Goal: Information Seeking & Learning: Learn about a topic

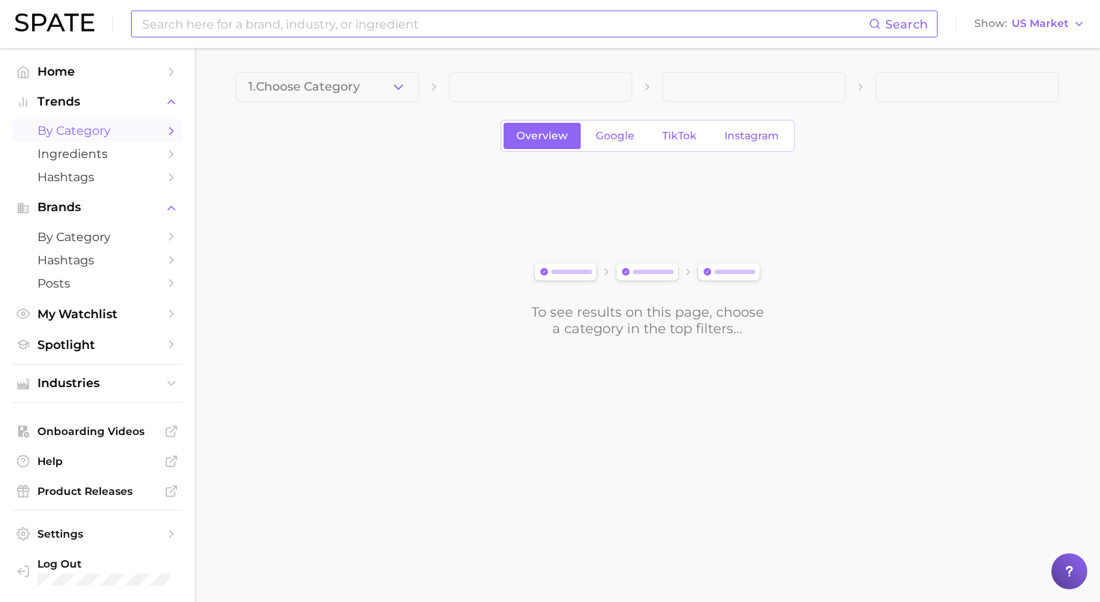
click at [482, 28] on input at bounding box center [505, 23] width 728 height 25
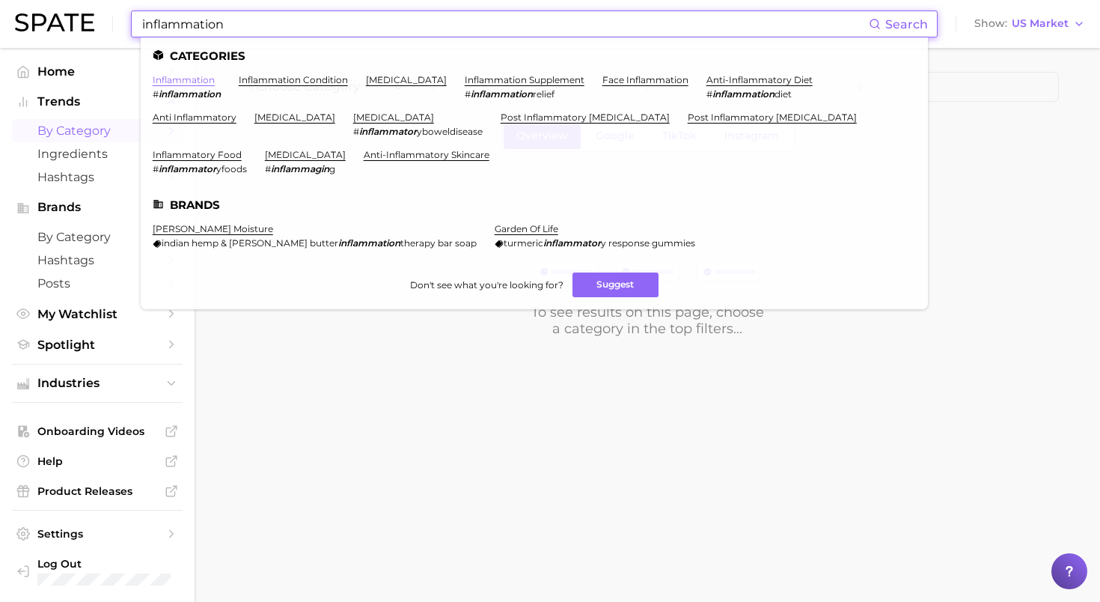
type input "inflammation"
click at [164, 75] on link "inflammation" at bounding box center [184, 79] width 62 height 11
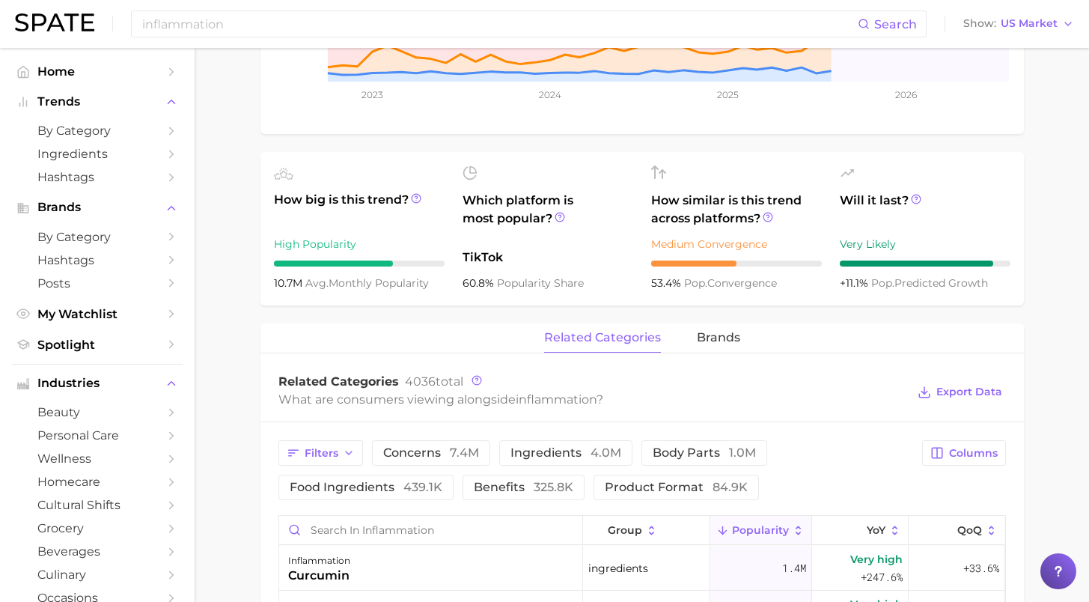
scroll to position [575, 0]
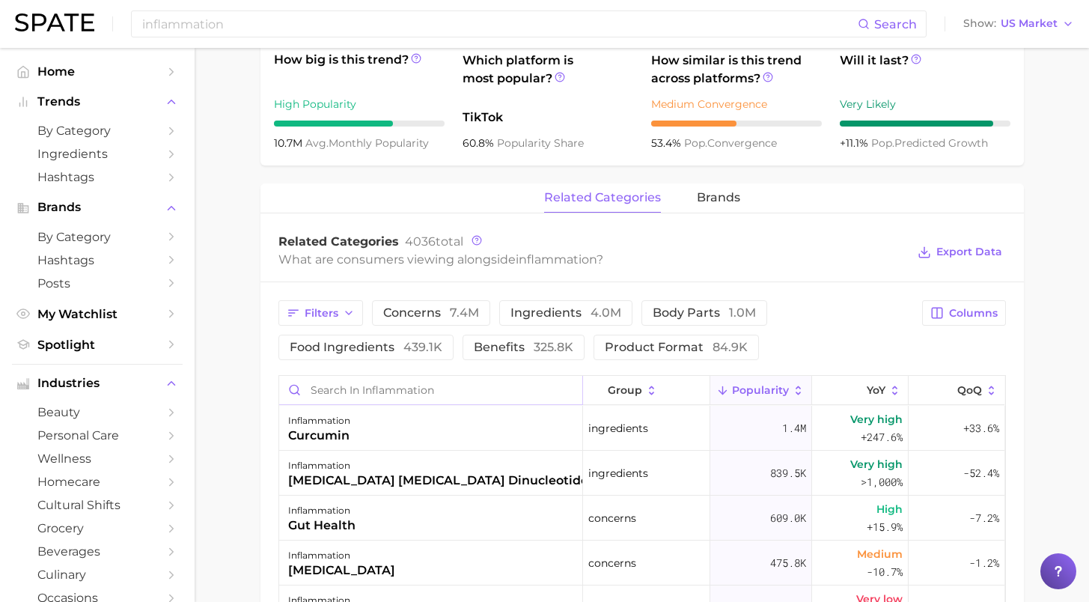
click at [528, 380] on input "Search in inflammation" at bounding box center [430, 390] width 303 height 28
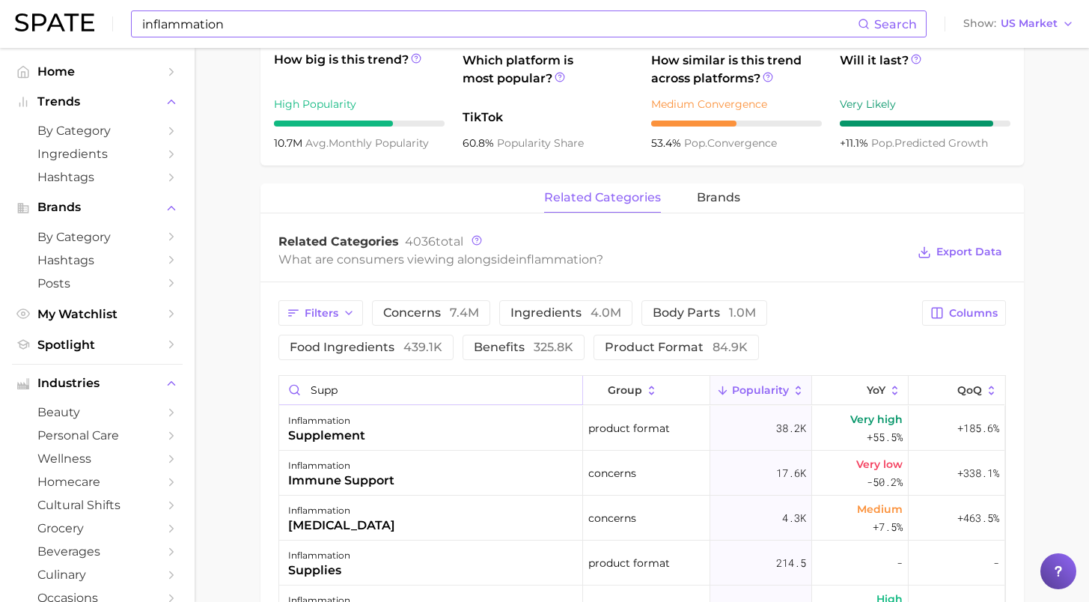
type input "supp"
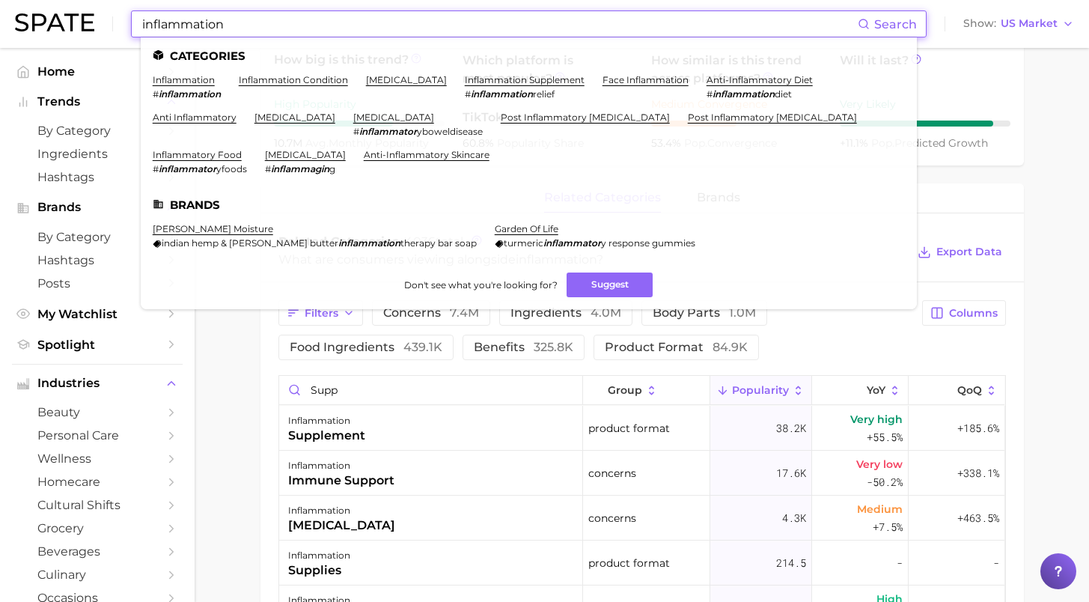
drag, startPoint x: 224, startPoint y: 20, endPoint x: 0, endPoint y: 19, distance: 223.7
click at [0, 19] on header "inflammation Search Categories inflammation # inflammation inflammation conditi…" at bounding box center [544, 24] width 1089 height 48
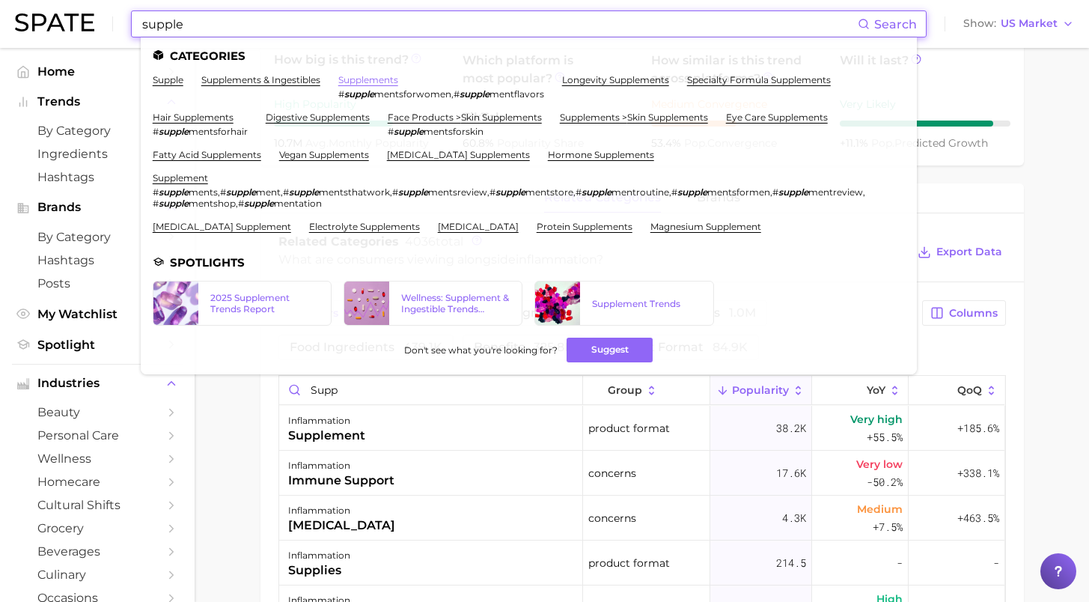
type input "supple"
click at [344, 76] on link "supplements" at bounding box center [368, 79] width 60 height 11
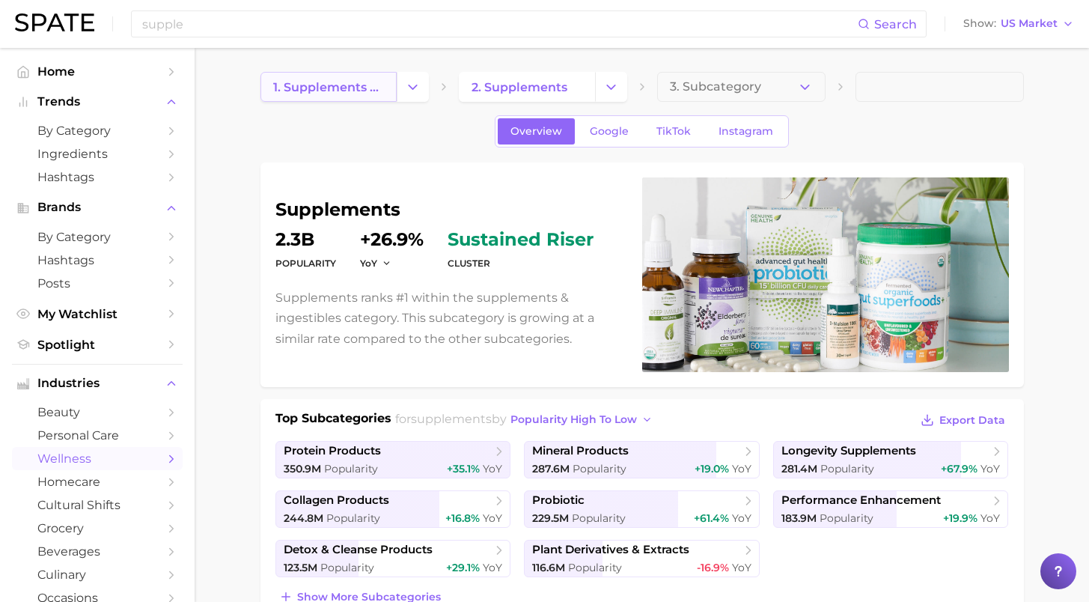
click at [361, 89] on span "1. supplements & ingestibles" at bounding box center [328, 87] width 111 height 14
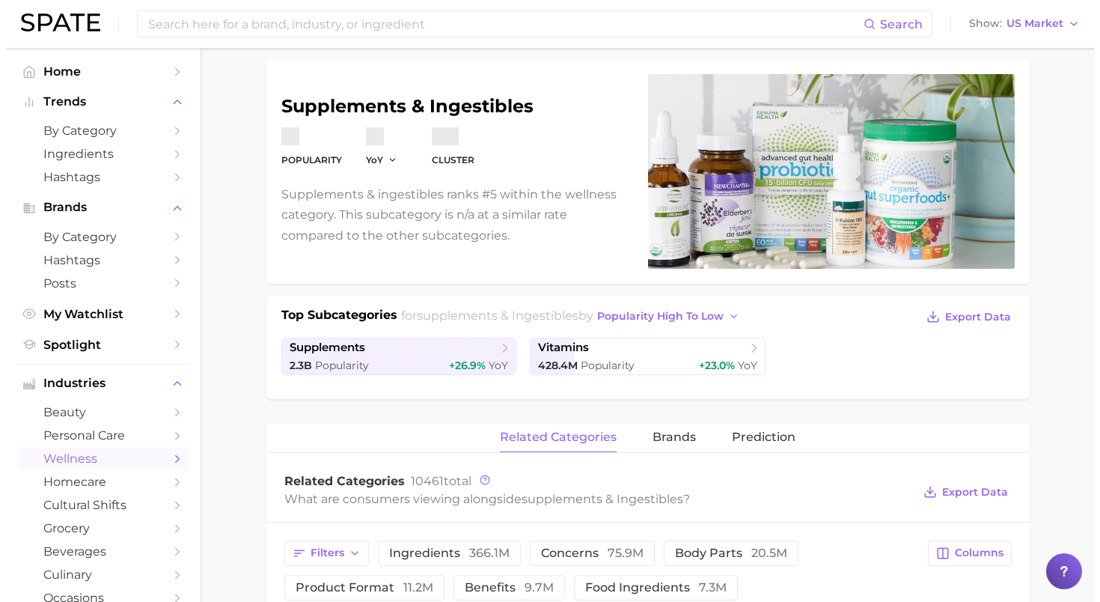
scroll to position [406, 0]
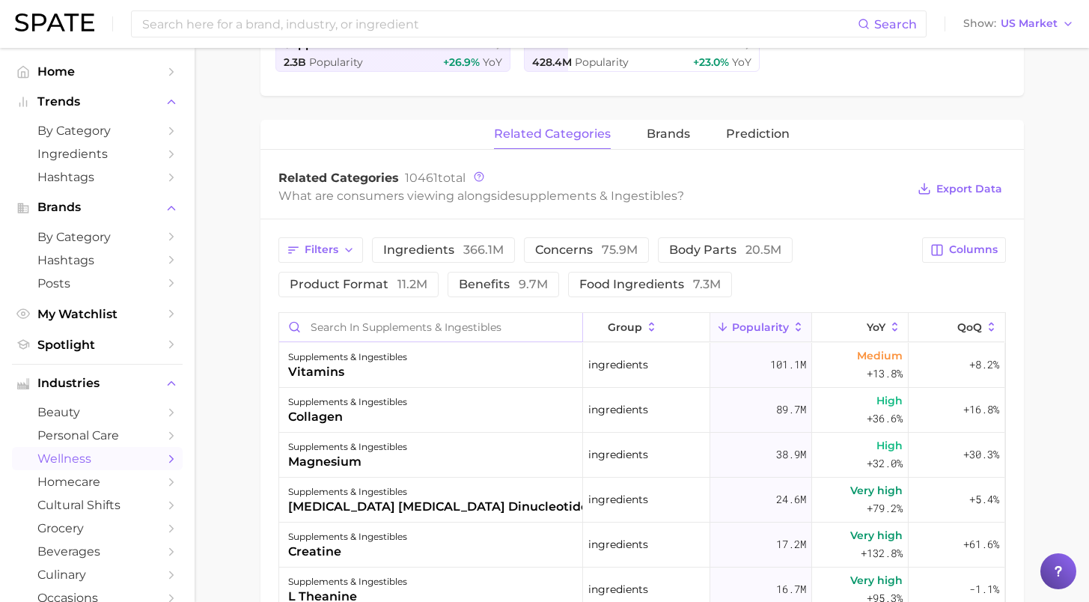
click at [446, 322] on input "Search in supplements & ingestibles" at bounding box center [430, 327] width 303 height 28
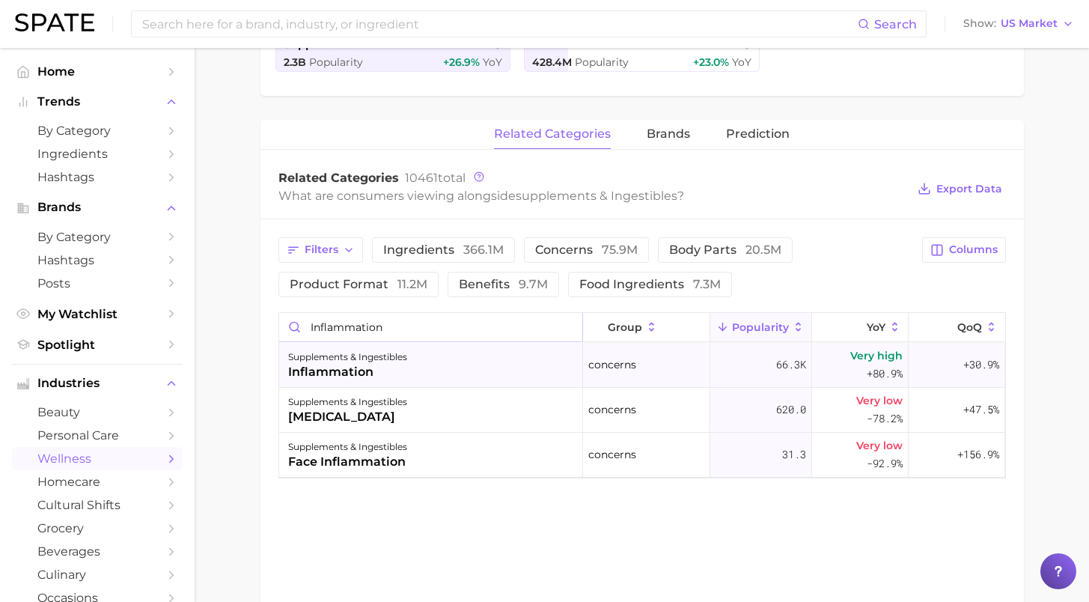
type input "inflammation"
click at [382, 356] on div "supplements & ingestibles" at bounding box center [347, 357] width 119 height 18
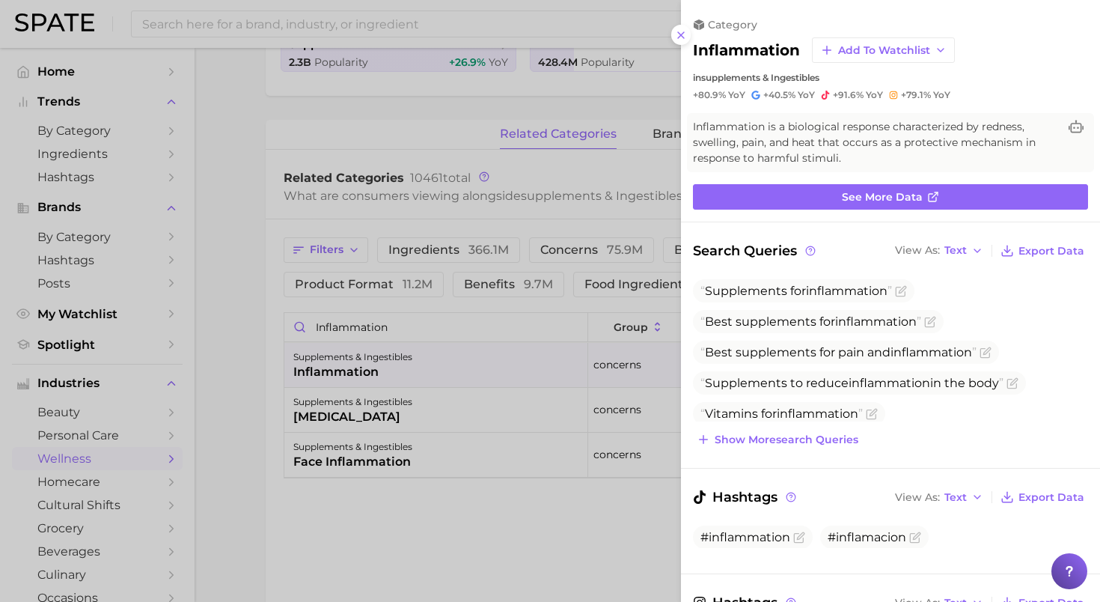
click at [804, 90] on span "YoY" at bounding box center [806, 95] width 17 height 12
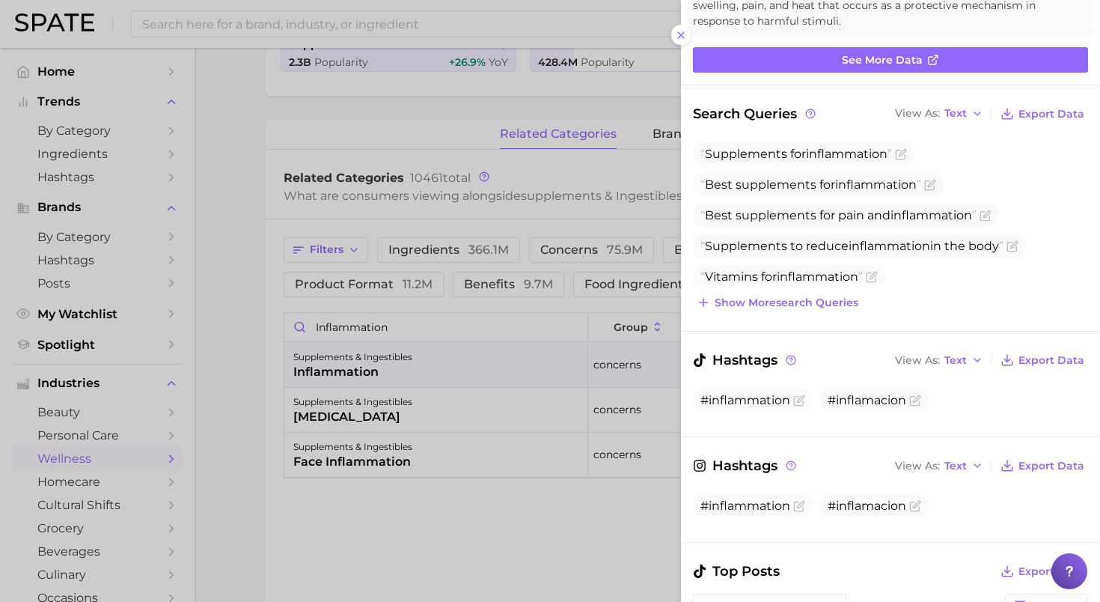
scroll to position [473, 0]
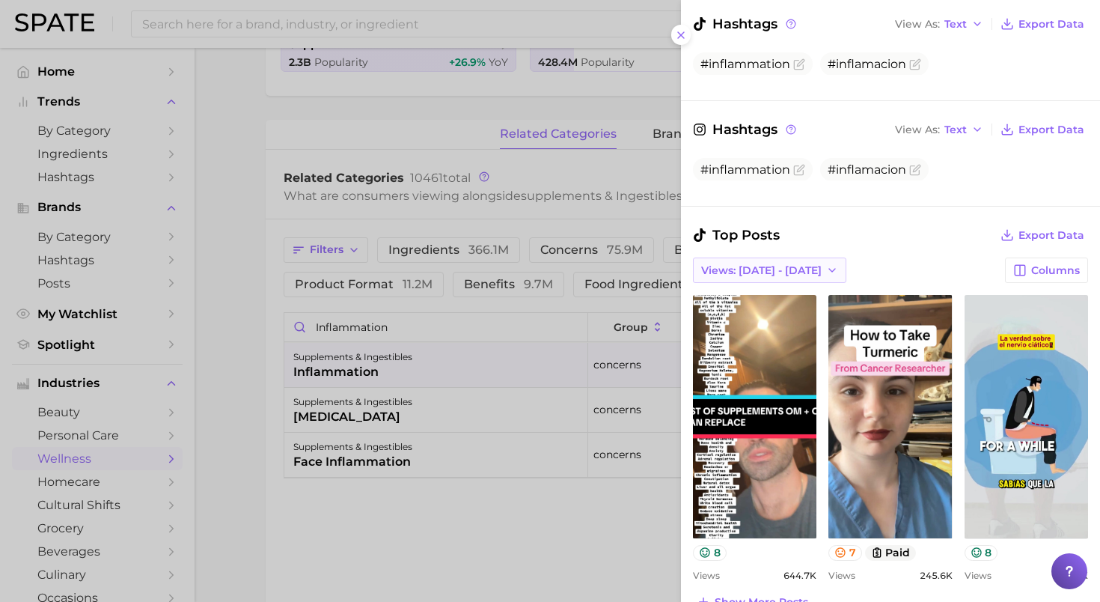
click at [792, 264] on span "Views: Sep 28 - Oct 5" at bounding box center [761, 270] width 120 height 13
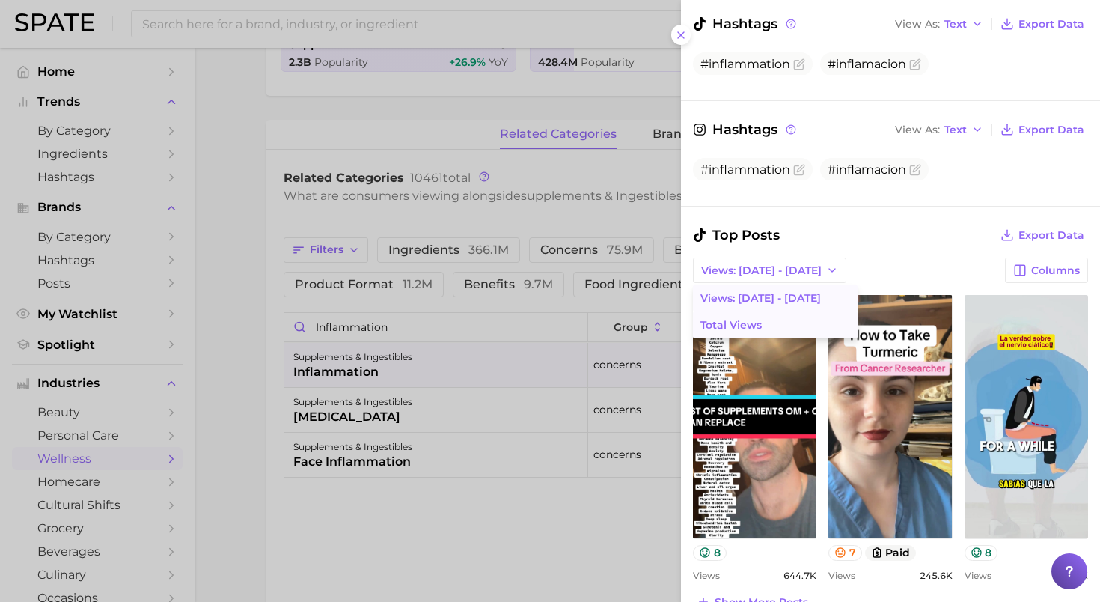
click at [799, 313] on button "Total Views" at bounding box center [775, 324] width 165 height 27
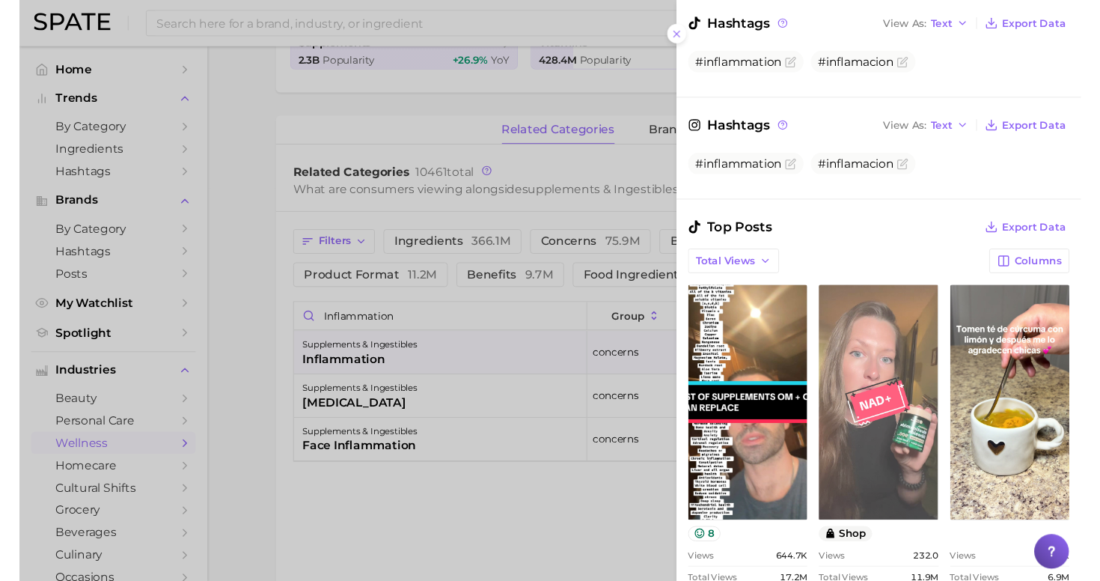
scroll to position [0, 0]
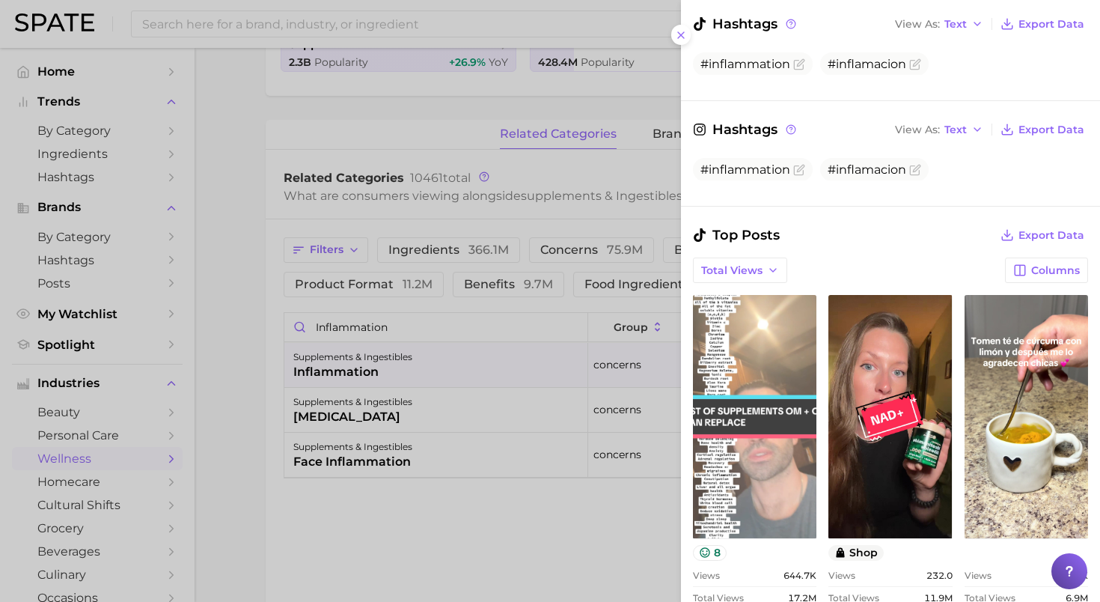
click at [792, 389] on link "view post on TikTok" at bounding box center [754, 416] width 123 height 243
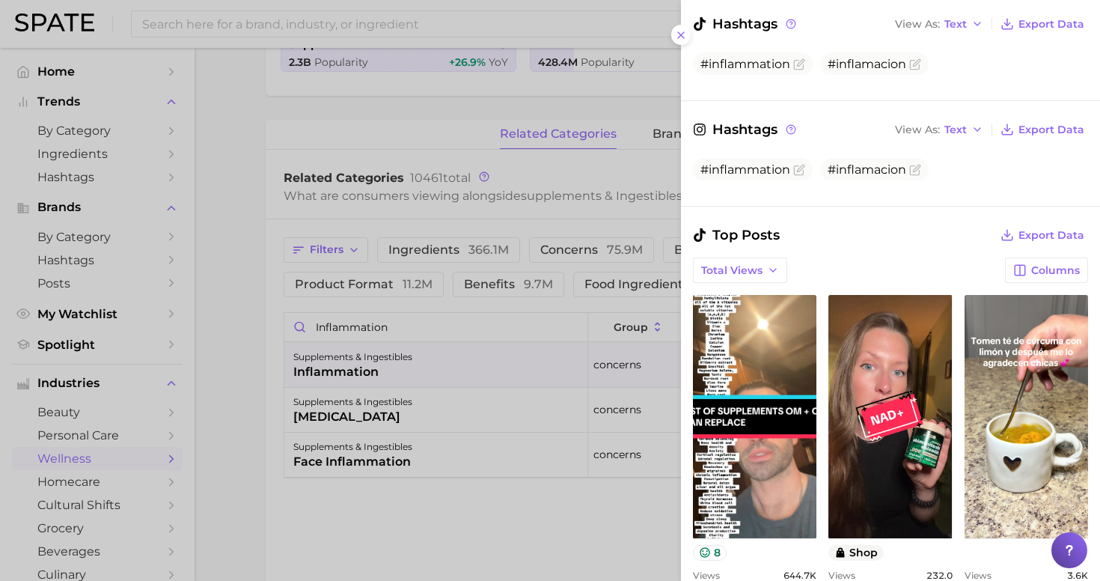
scroll to position [914, 0]
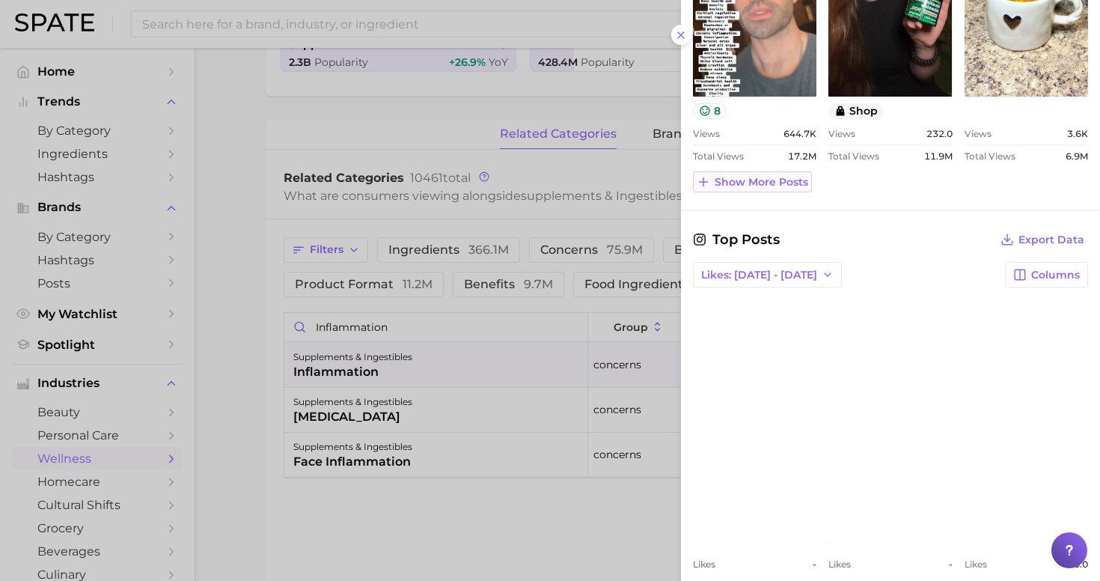
click at [772, 176] on span "Show more posts" at bounding box center [761, 182] width 94 height 13
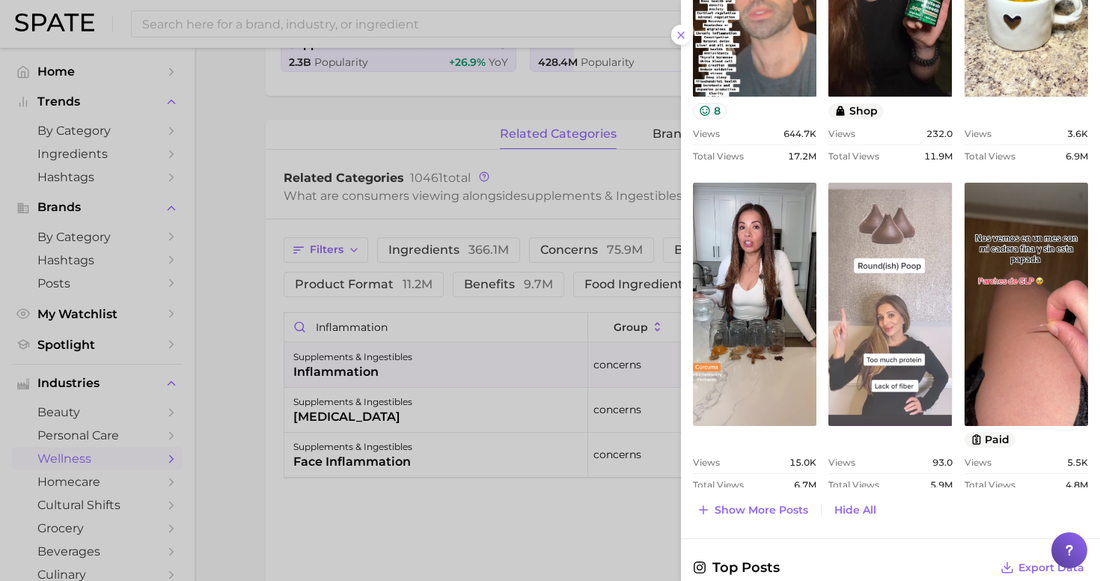
scroll to position [0, 0]
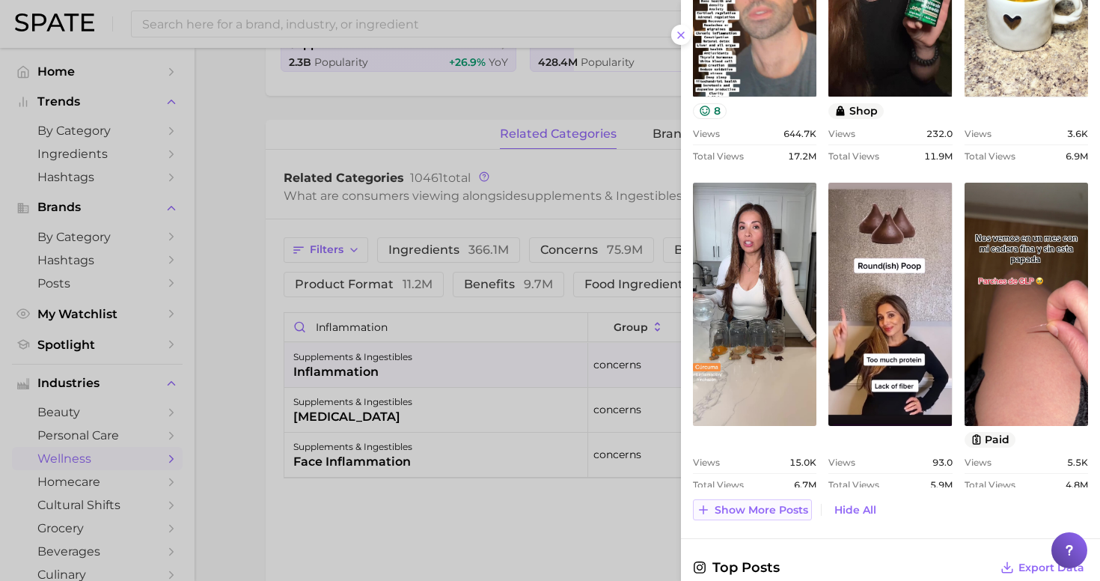
click at [786, 504] on span "Show more posts" at bounding box center [761, 510] width 94 height 13
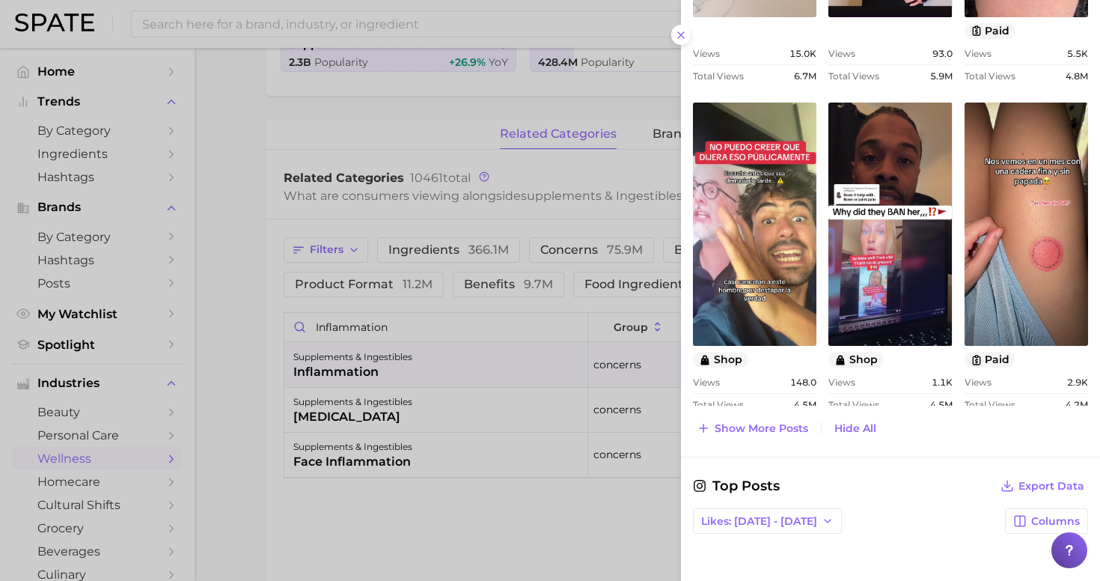
scroll to position [590, 0]
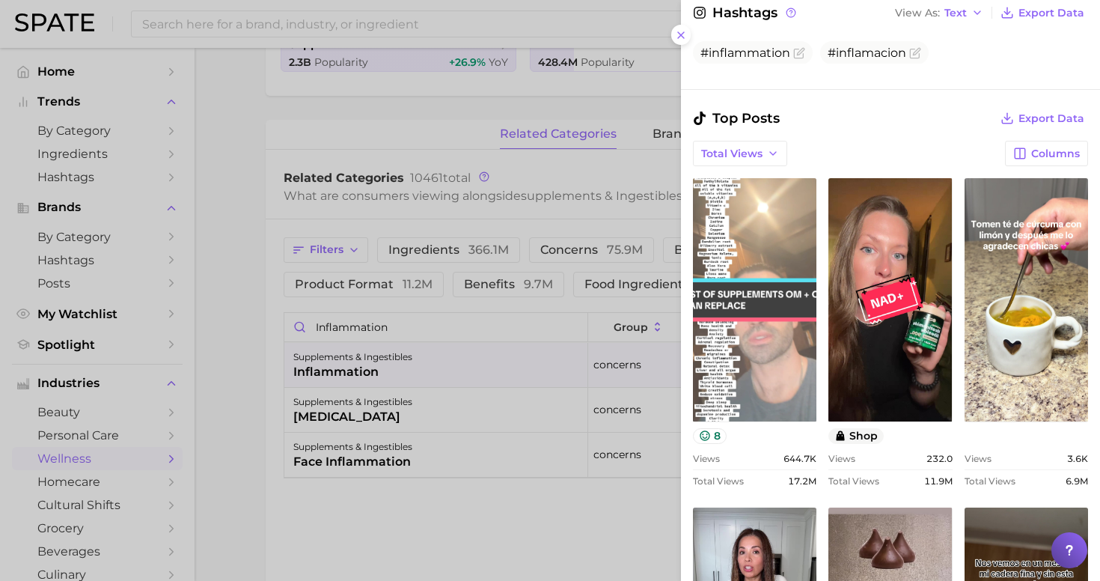
click at [752, 302] on link "view post on TikTok" at bounding box center [754, 299] width 123 height 243
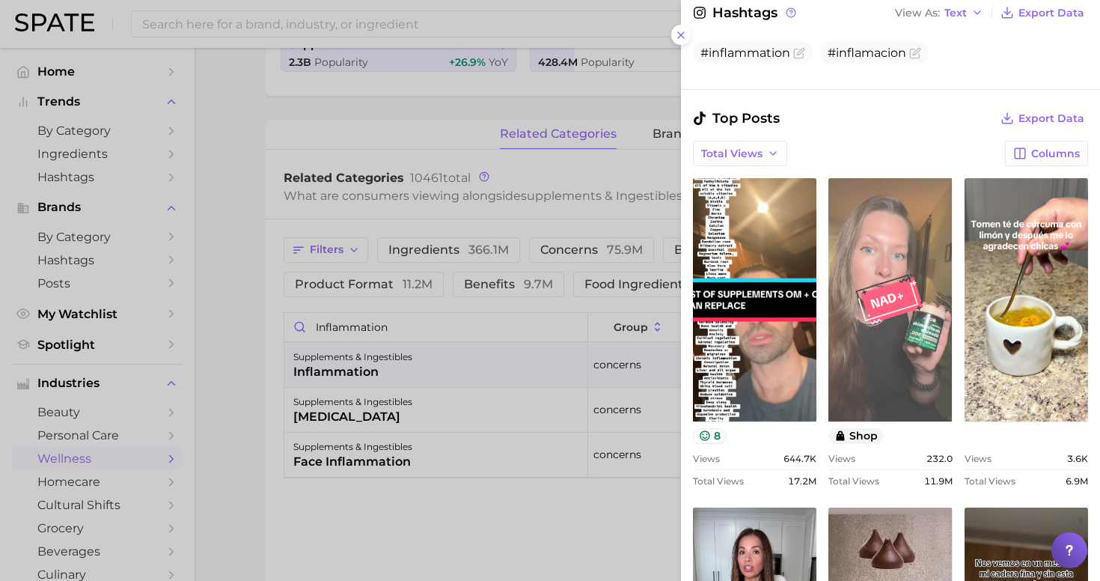
click at [863, 307] on link "view post on TikTok" at bounding box center [889, 299] width 123 height 243
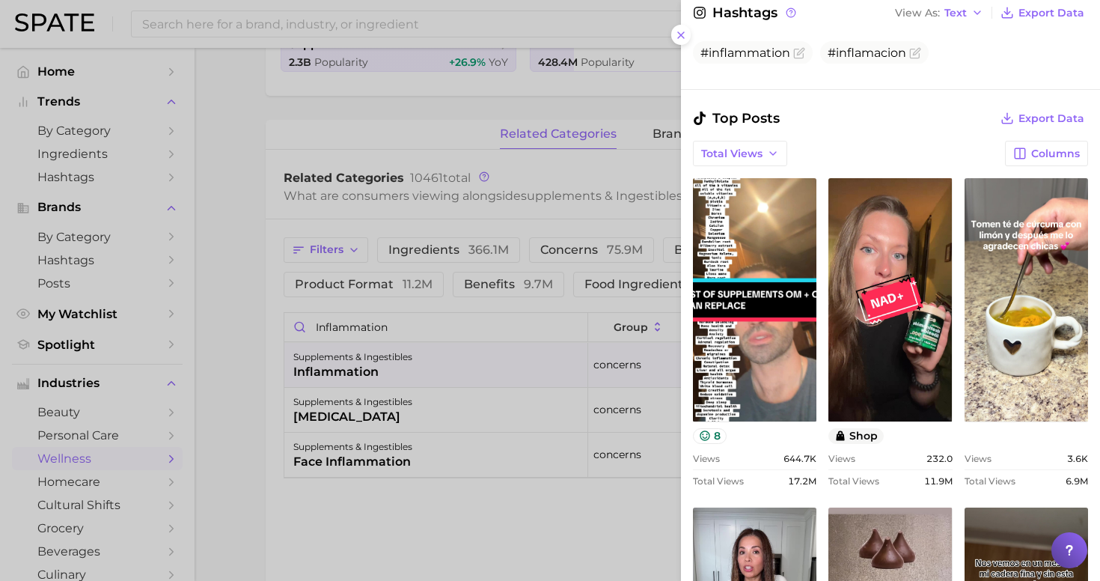
scroll to position [724, 0]
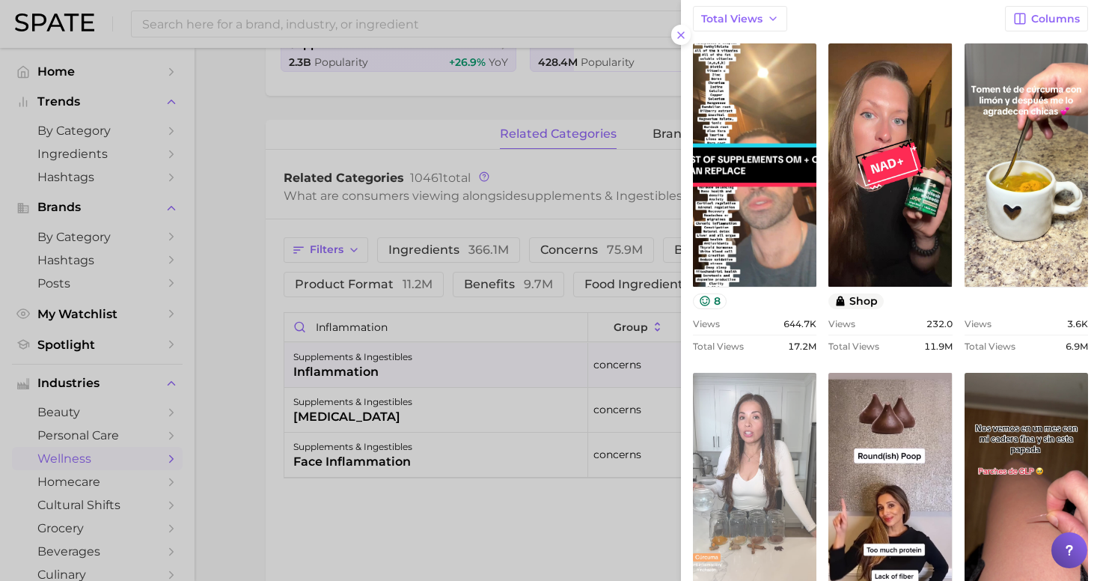
click at [725, 473] on link "view post on TikTok" at bounding box center [754, 494] width 123 height 243
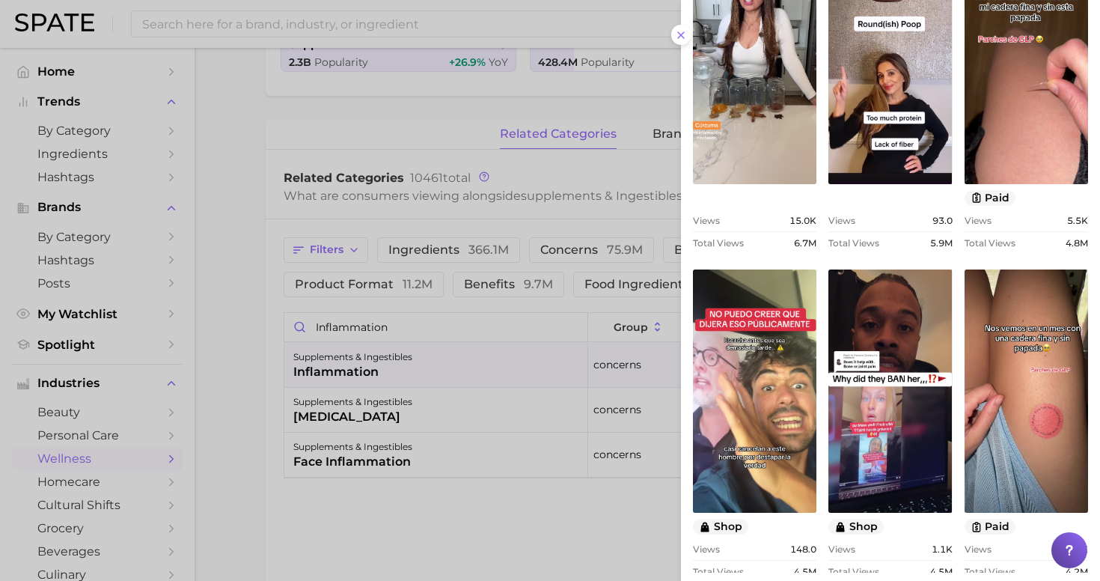
scroll to position [1466, 0]
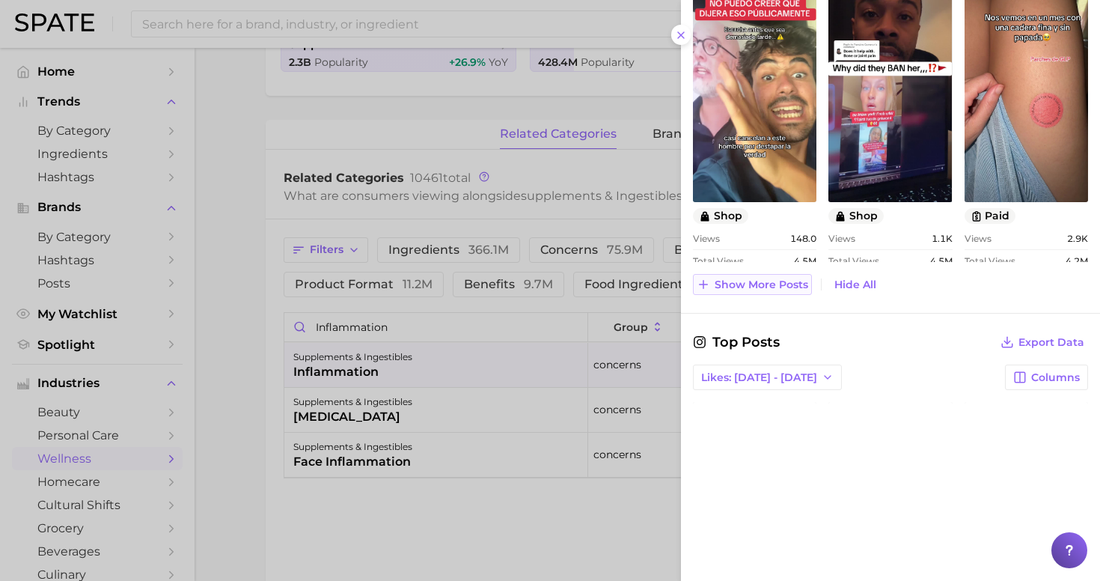
click at [781, 278] on span "Show more posts" at bounding box center [761, 284] width 94 height 13
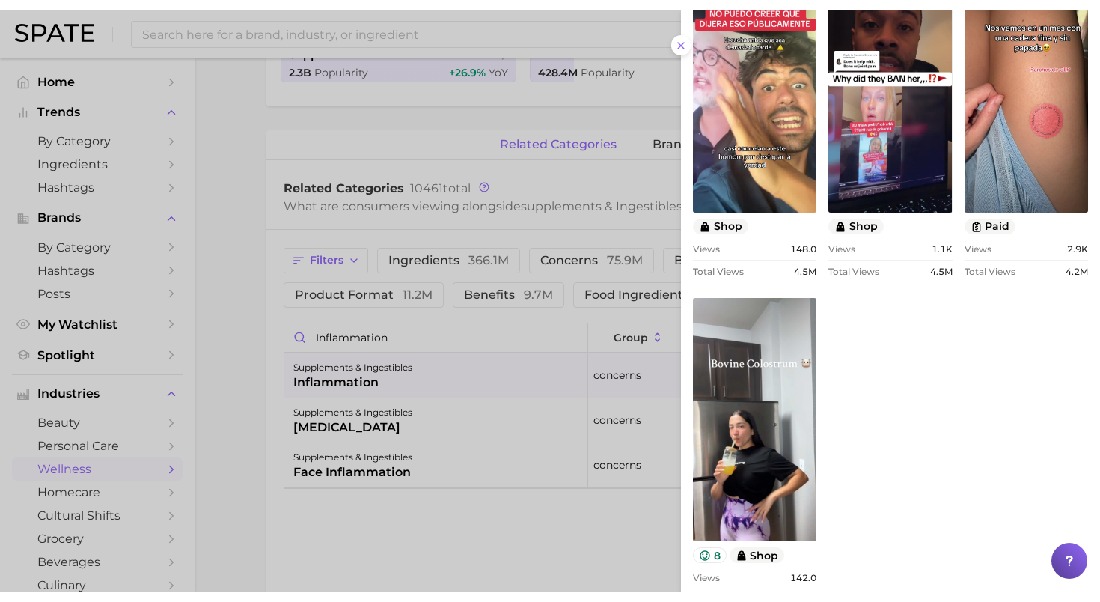
scroll to position [0, 0]
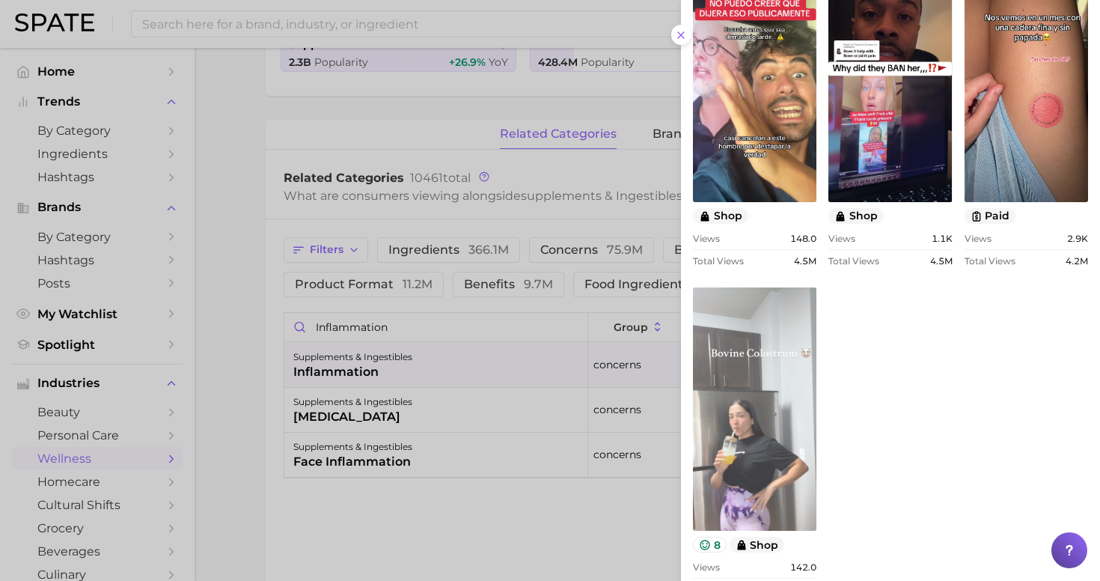
click at [779, 413] on link "view post on TikTok" at bounding box center [754, 408] width 123 height 243
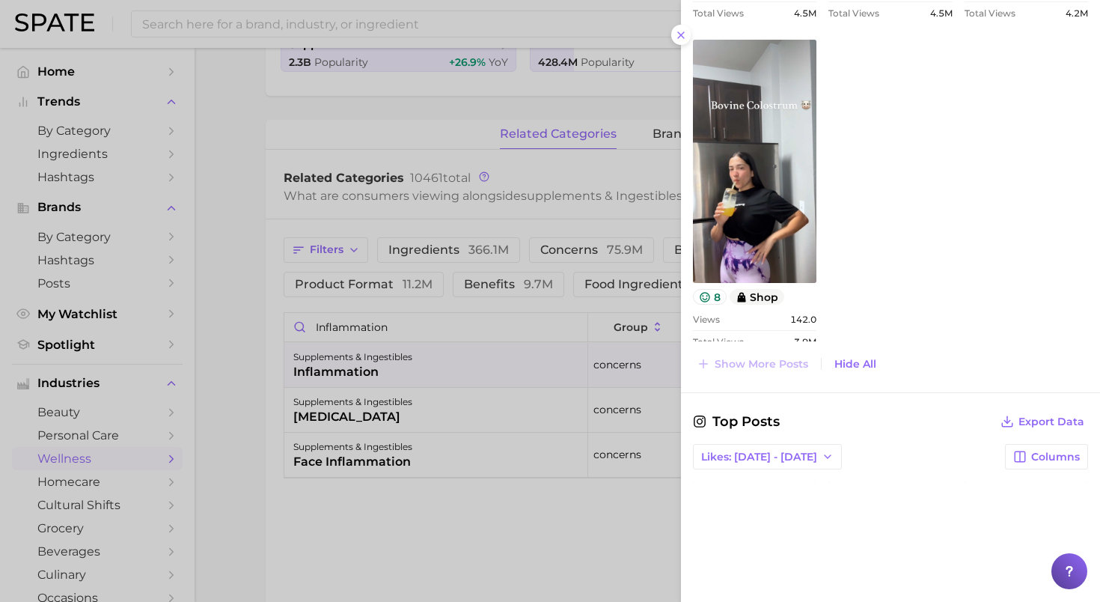
scroll to position [1875, 0]
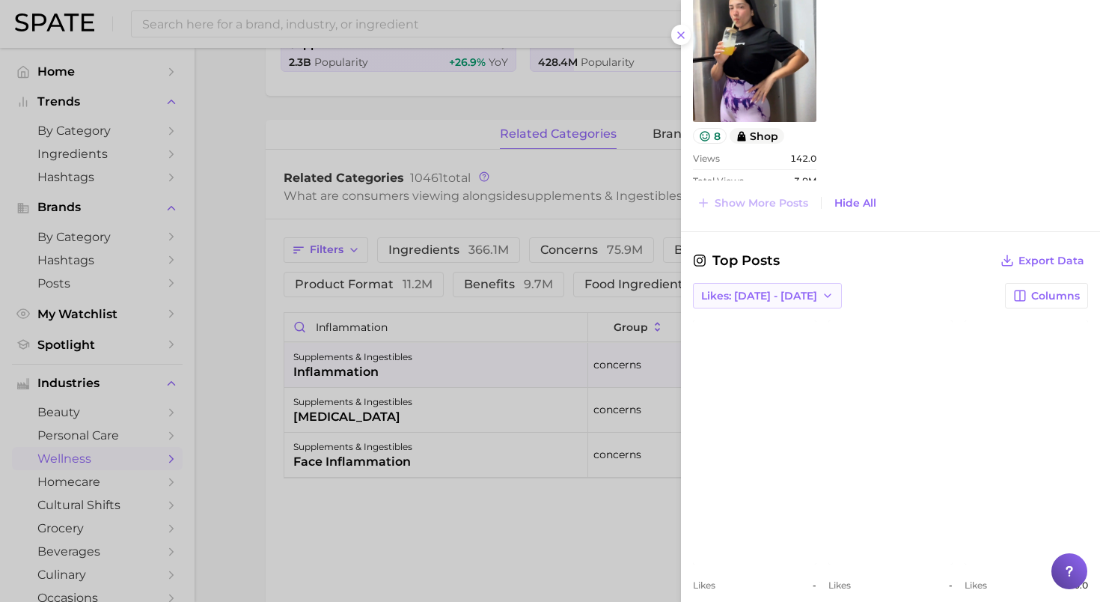
click at [765, 290] on span "Likes: Sep 28 - Oct 5" at bounding box center [759, 296] width 116 height 13
click at [725, 371] on span "Total Likes" at bounding box center [728, 377] width 57 height 13
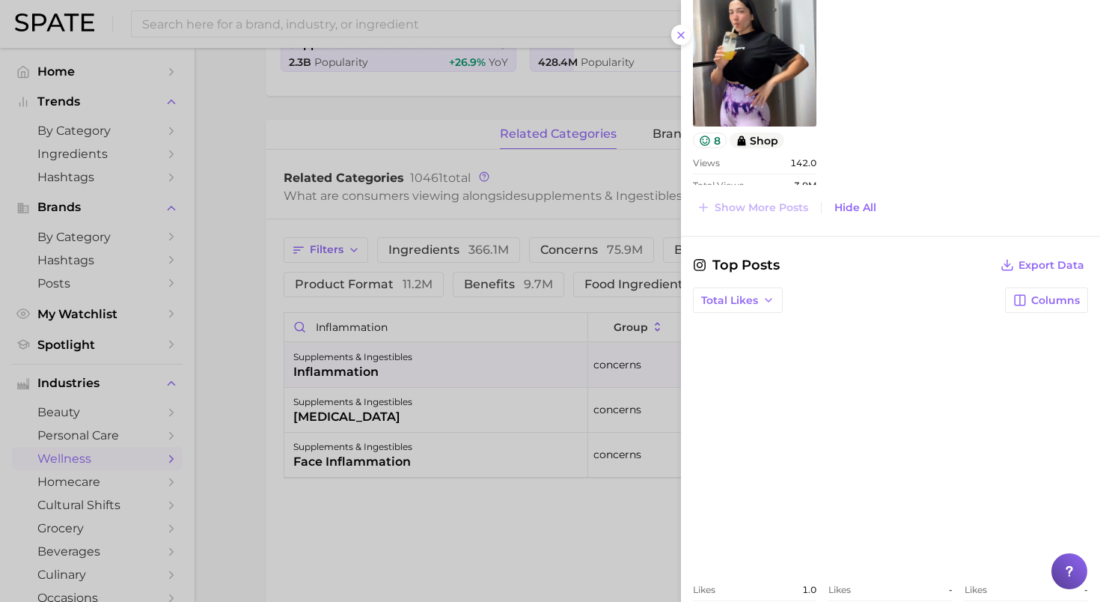
scroll to position [1897, 0]
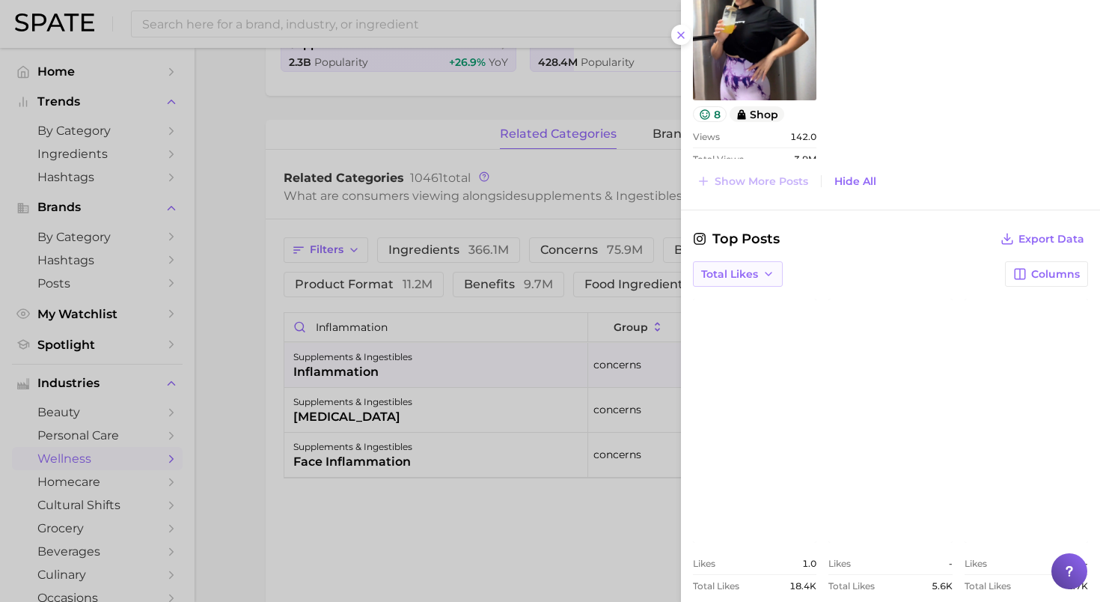
click at [765, 266] on button "Total Likes" at bounding box center [738, 273] width 90 height 25
click at [767, 322] on span "Likes: Sep 21 - 28" at bounding box center [758, 328] width 116 height 13
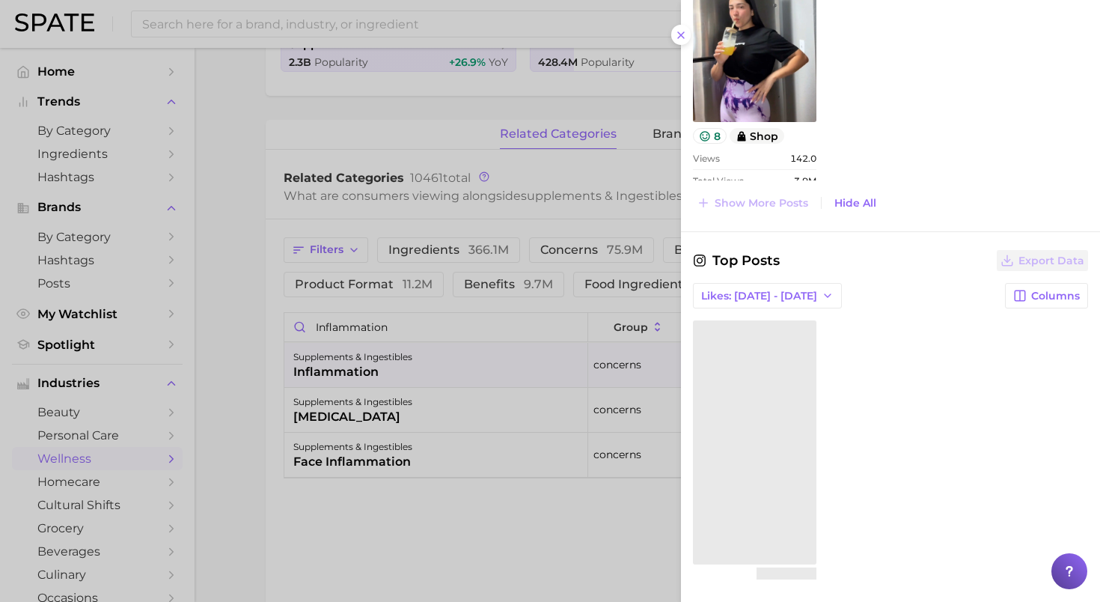
scroll to position [1867, 0]
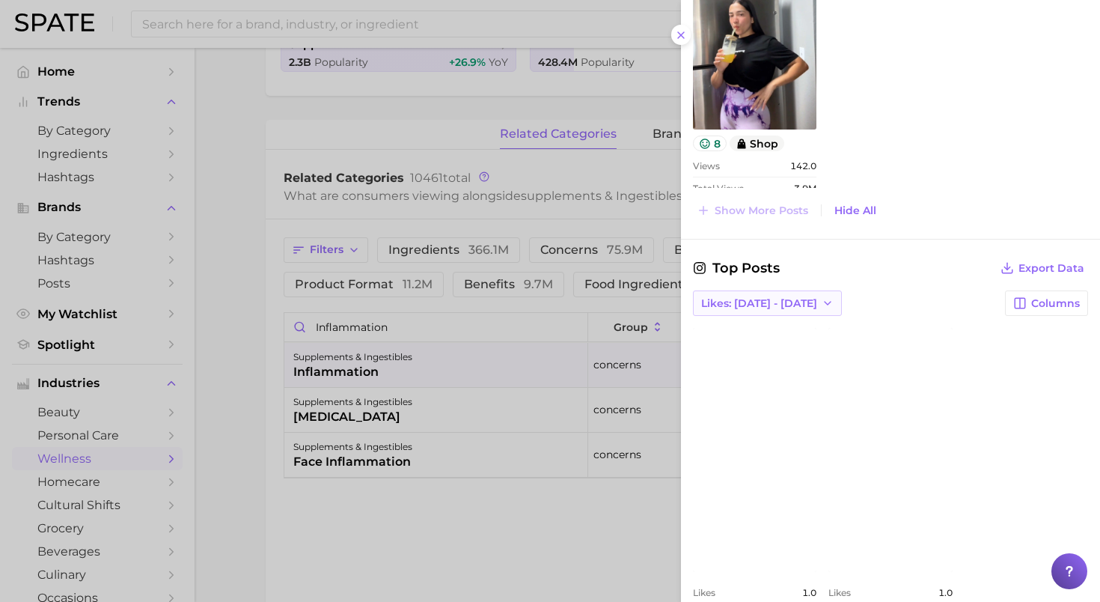
click at [770, 297] on span "Likes: Sep 21 - 28" at bounding box center [759, 303] width 116 height 13
click at [792, 325] on span "Likes: Sep 28 - Oct 5" at bounding box center [758, 331] width 116 height 13
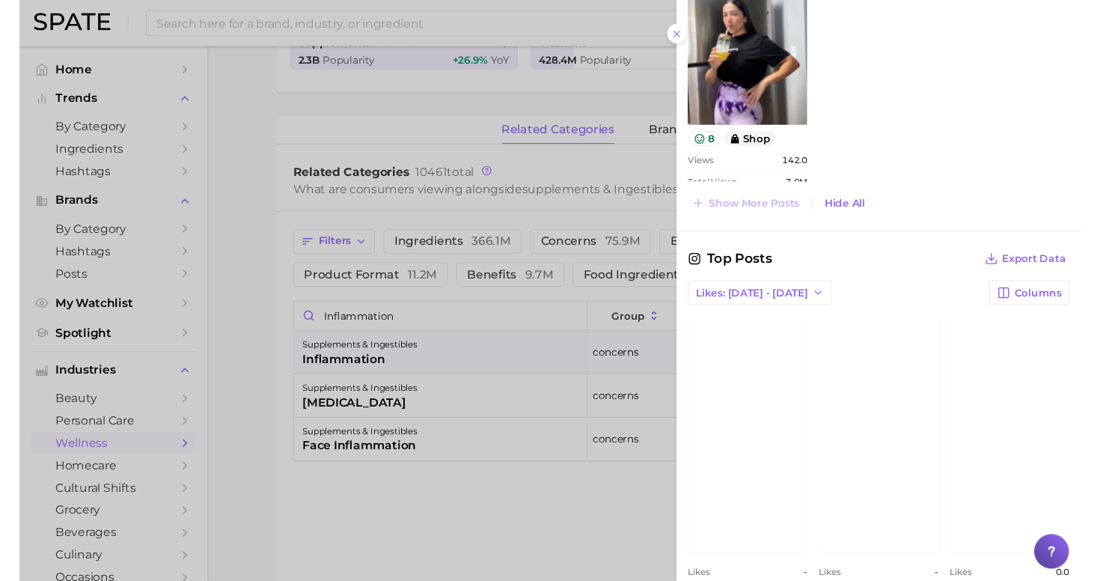
scroll to position [1897, 0]
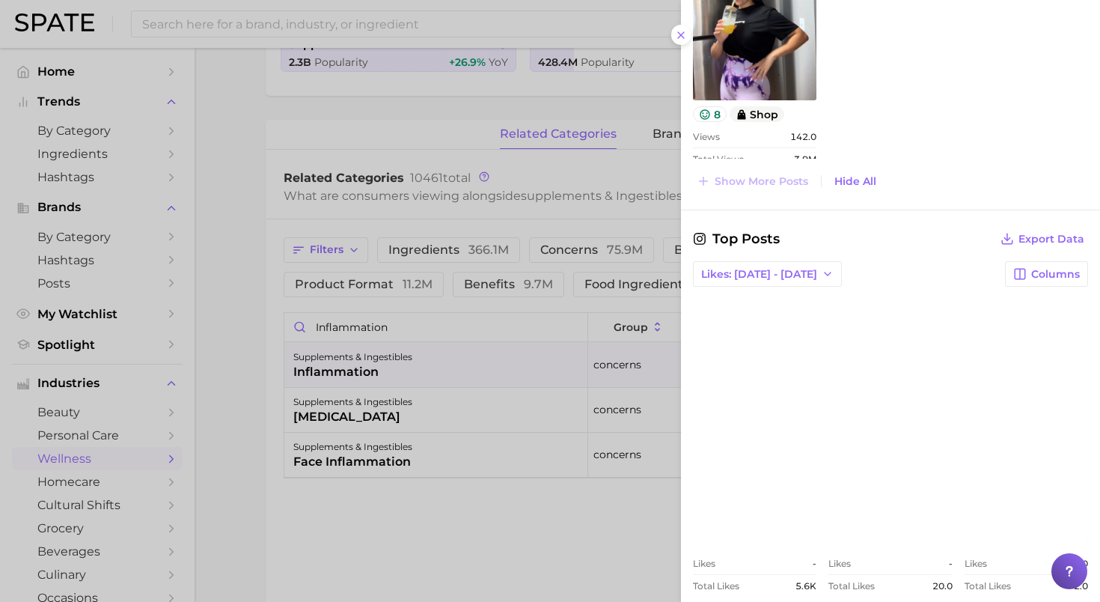
click at [873, 399] on link "view post on Instagram" at bounding box center [889, 420] width 123 height 243
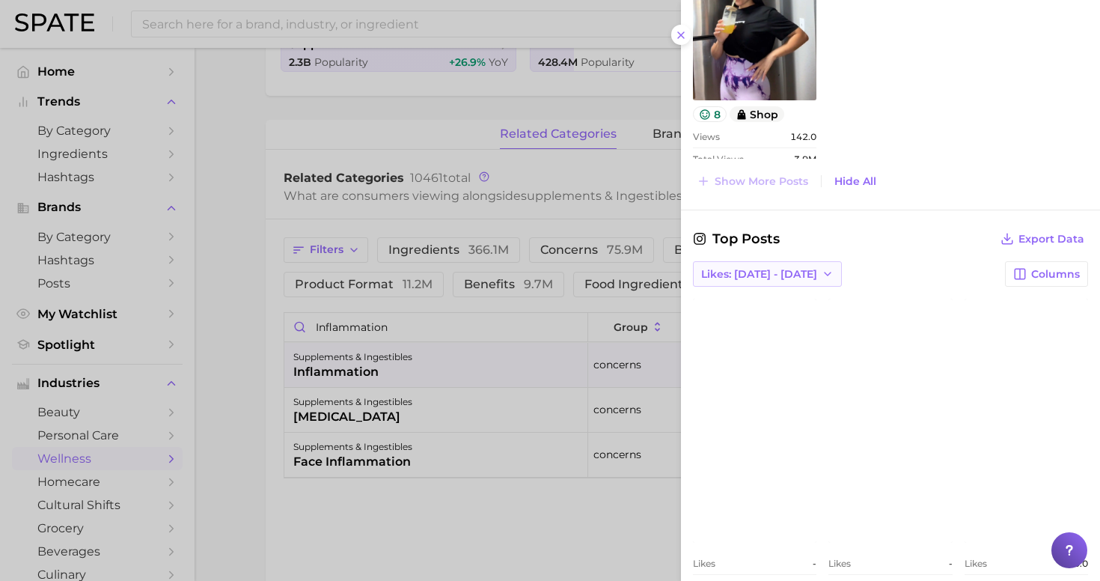
click at [749, 268] on span "Likes: Sep 28 - Oct 5" at bounding box center [759, 274] width 116 height 13
click at [748, 322] on span "Likes: Sep 21 - 28" at bounding box center [758, 328] width 116 height 13
click at [789, 261] on button "Likes: Sep 21 - 28" at bounding box center [767, 273] width 149 height 25
click at [744, 349] on span "Total Likes" at bounding box center [728, 355] width 57 height 13
click at [774, 440] on link "view post on Instagram" at bounding box center [754, 420] width 123 height 243
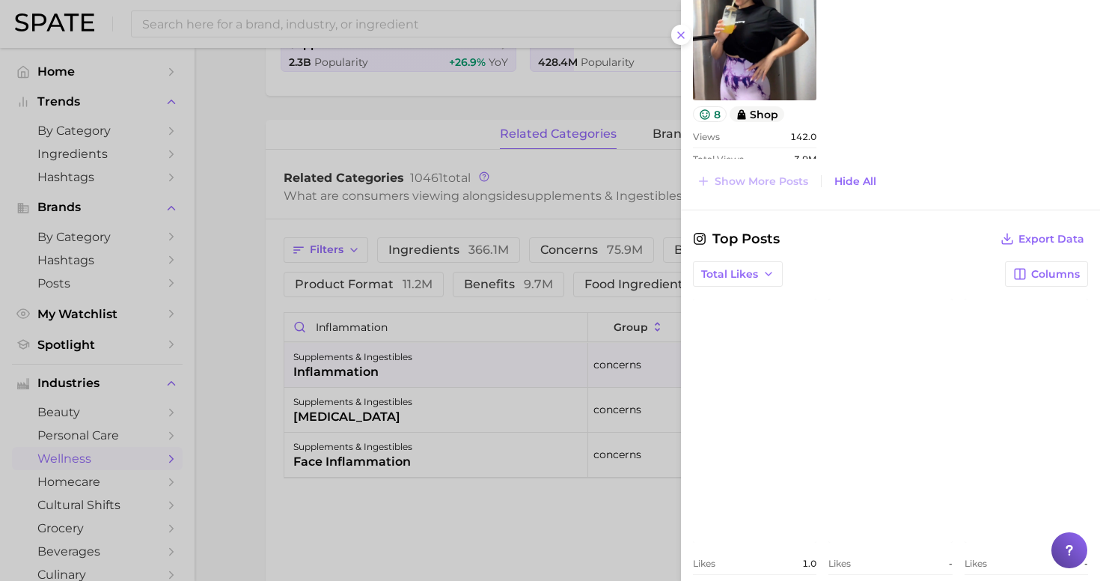
scroll to position [1918, 0]
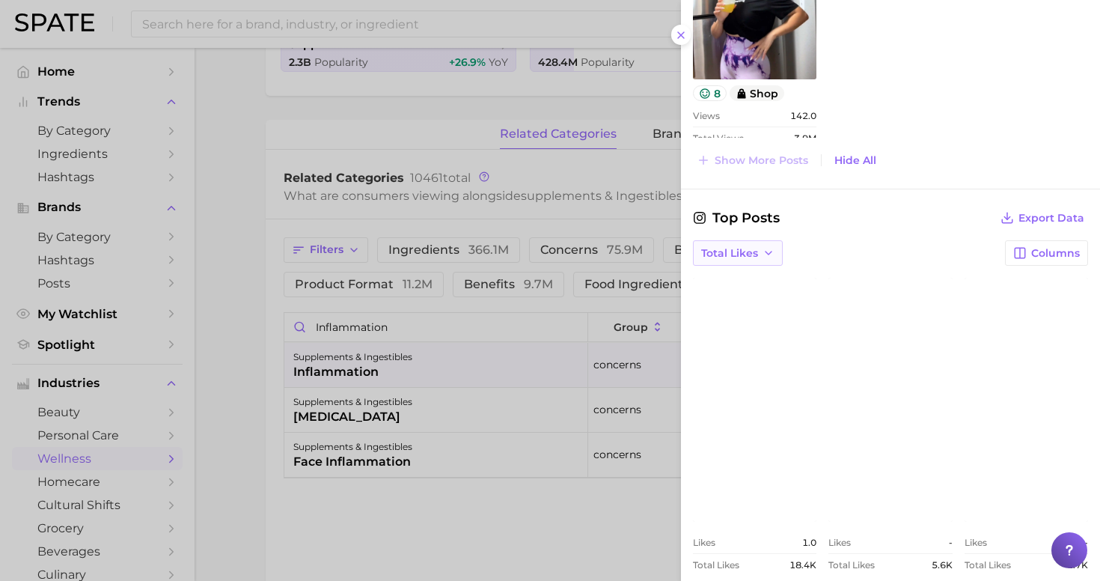
click at [762, 247] on icon "button" at bounding box center [768, 253] width 12 height 12
click at [775, 272] on button "Likes: Sep 28 - Oct 5" at bounding box center [775, 280] width 165 height 27
click at [735, 247] on span "Likes: Sep 28 - Oct 5" at bounding box center [759, 253] width 116 height 13
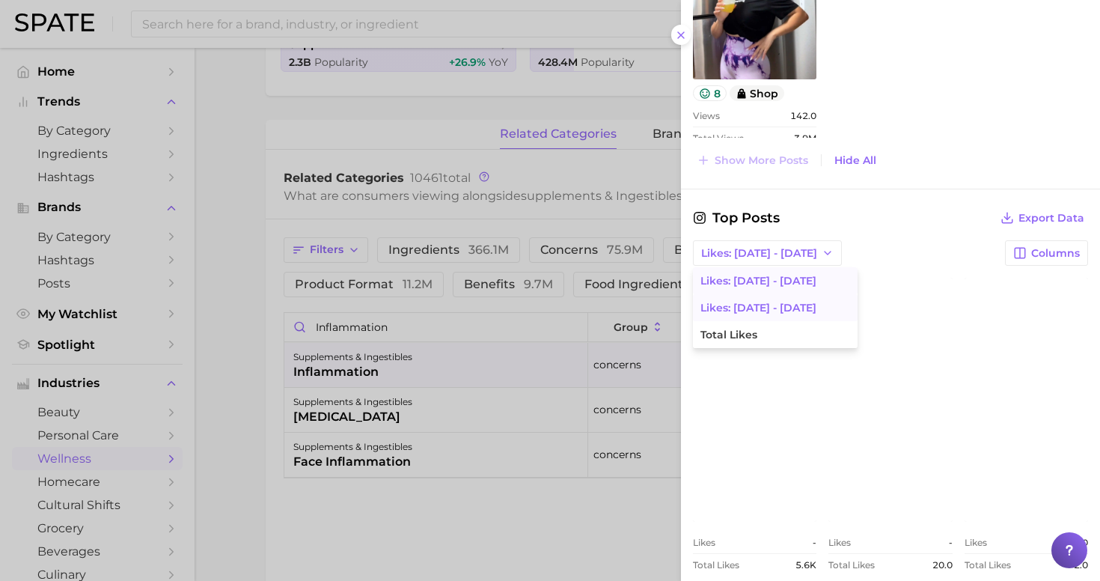
click at [744, 302] on span "Likes: Sep 21 - 28" at bounding box center [758, 308] width 116 height 13
click at [756, 247] on span "Likes: Sep 21 - 28" at bounding box center [759, 253] width 116 height 13
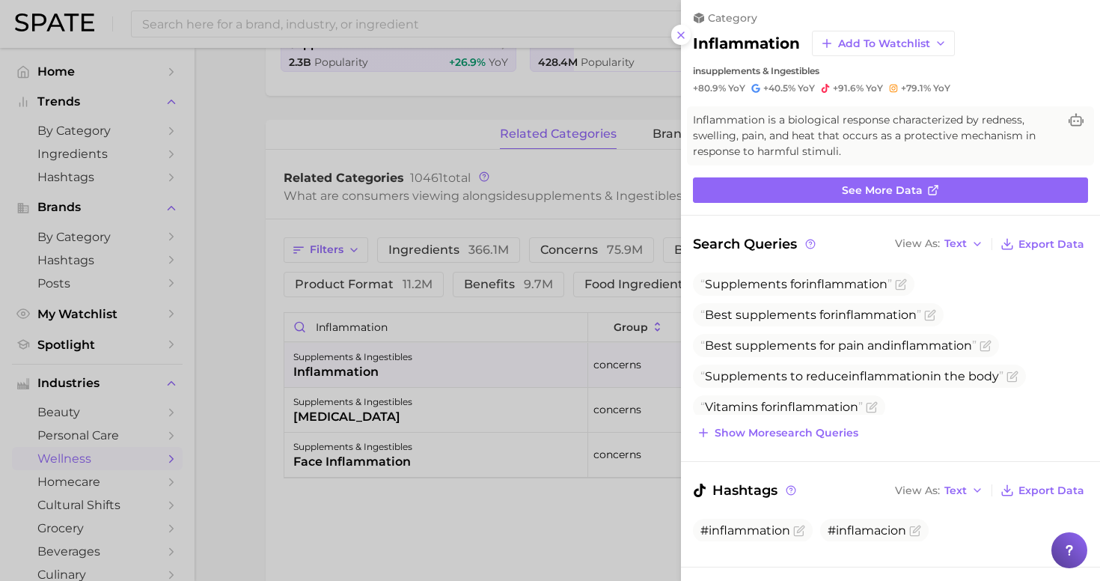
scroll to position [0, 0]
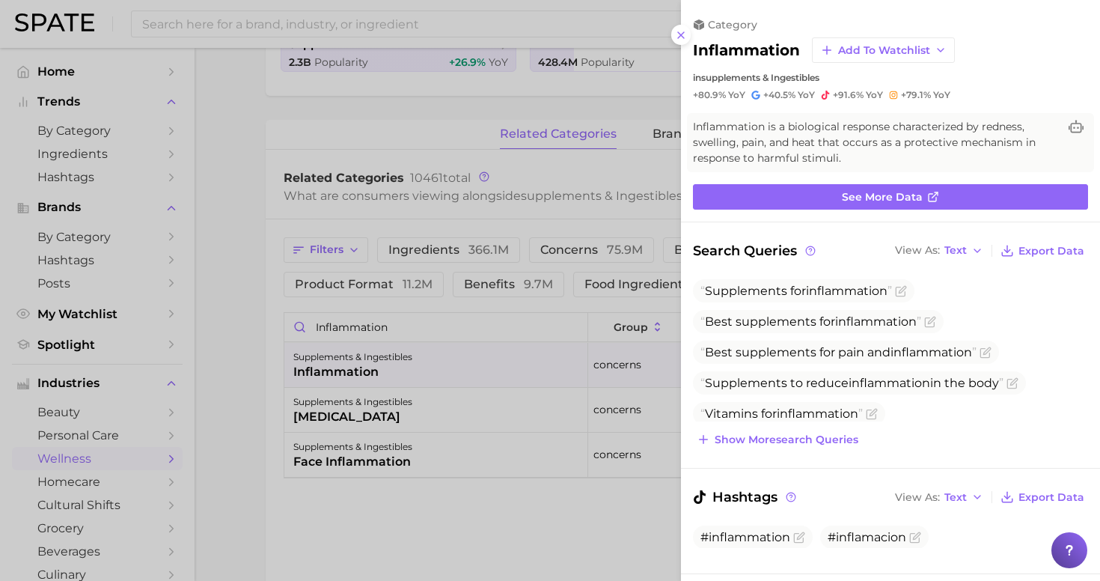
click at [563, 524] on div at bounding box center [550, 290] width 1100 height 581
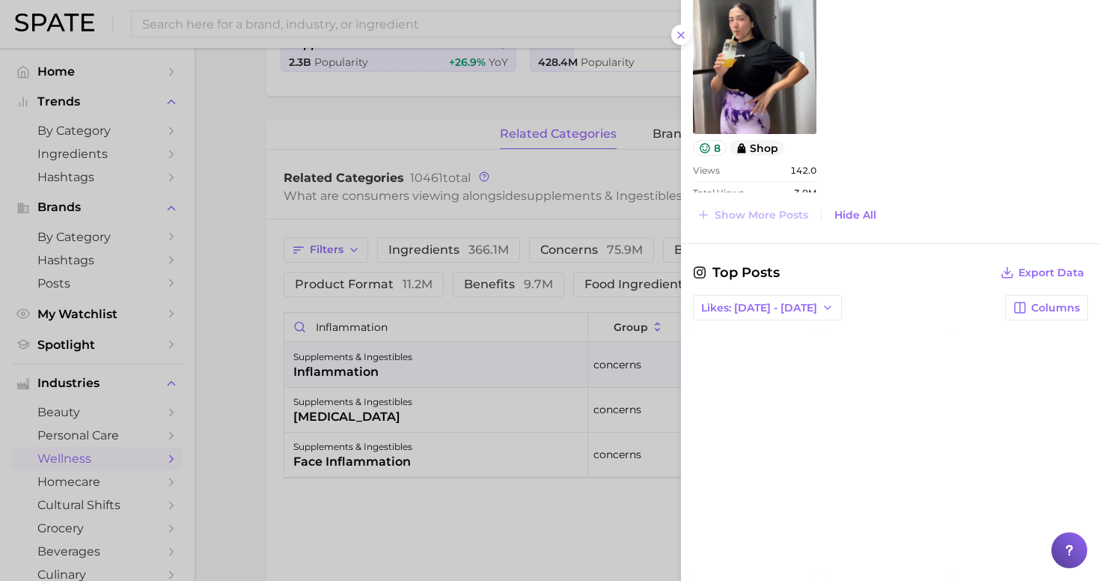
click at [532, 507] on div at bounding box center [550, 290] width 1100 height 581
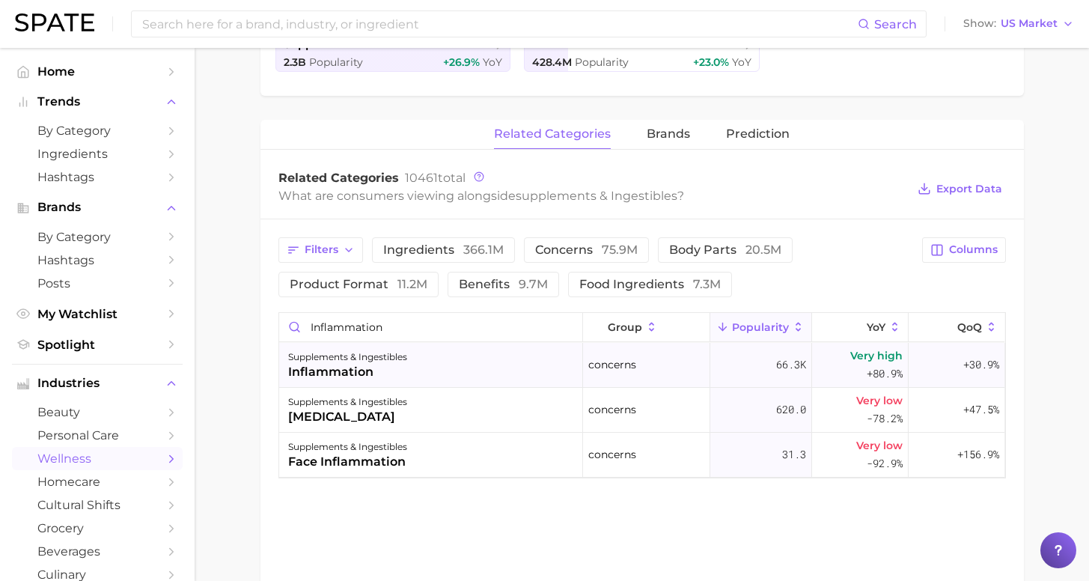
click at [471, 359] on div "supplements & ingestibles inflammation" at bounding box center [431, 365] width 304 height 45
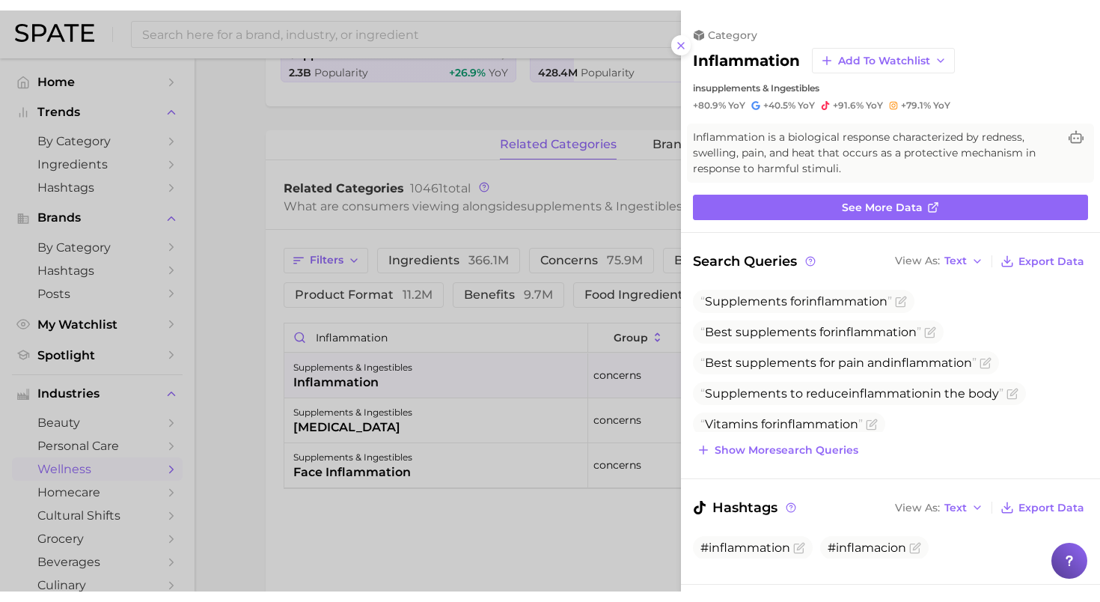
scroll to position [936, 0]
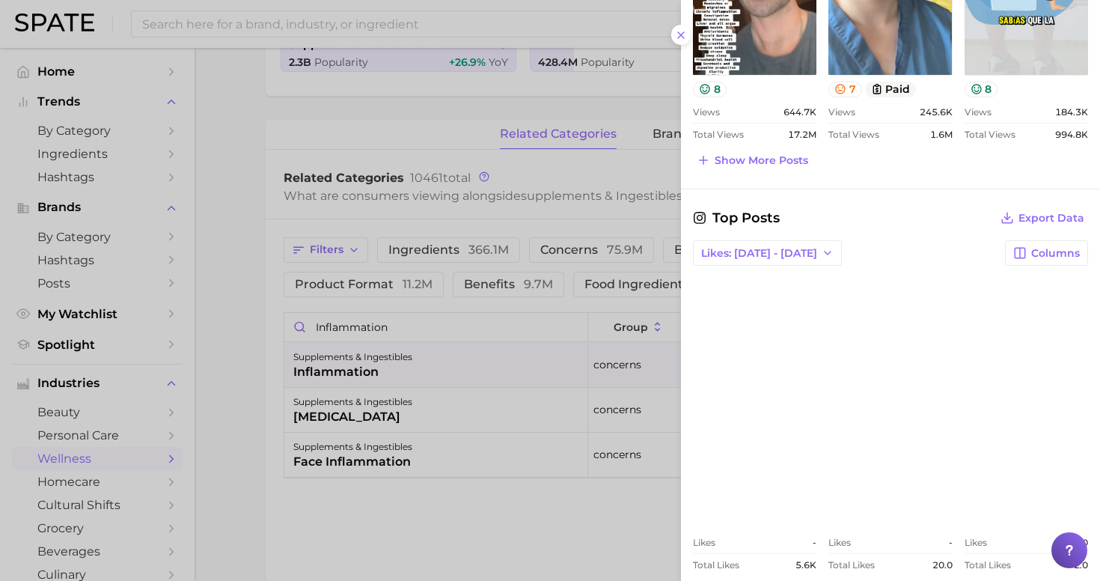
click at [854, 385] on link "view post on Instagram" at bounding box center [889, 399] width 123 height 243
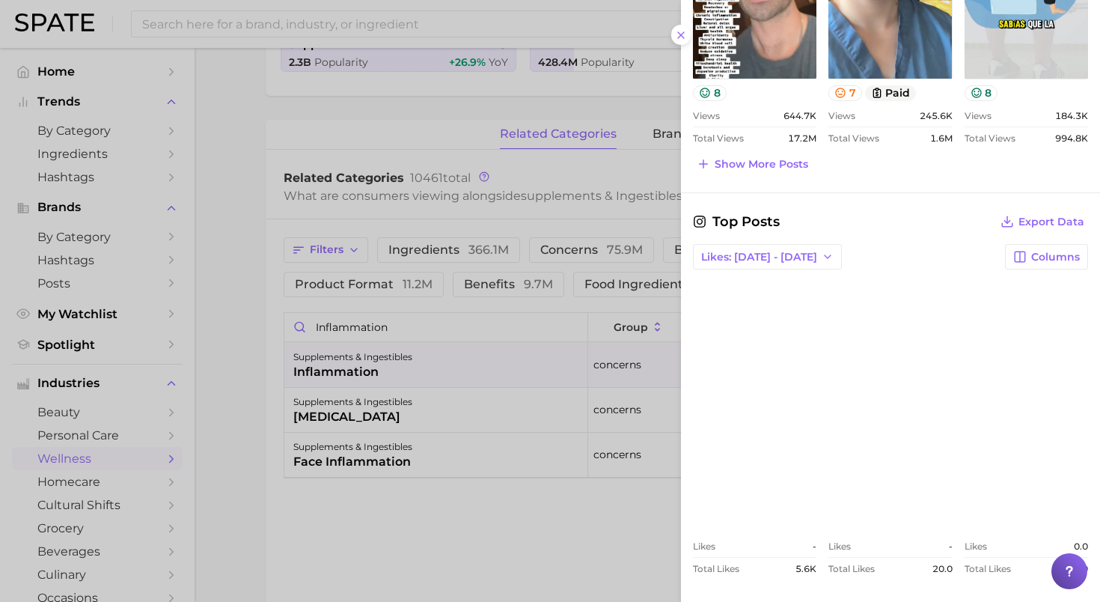
scroll to position [915, 0]
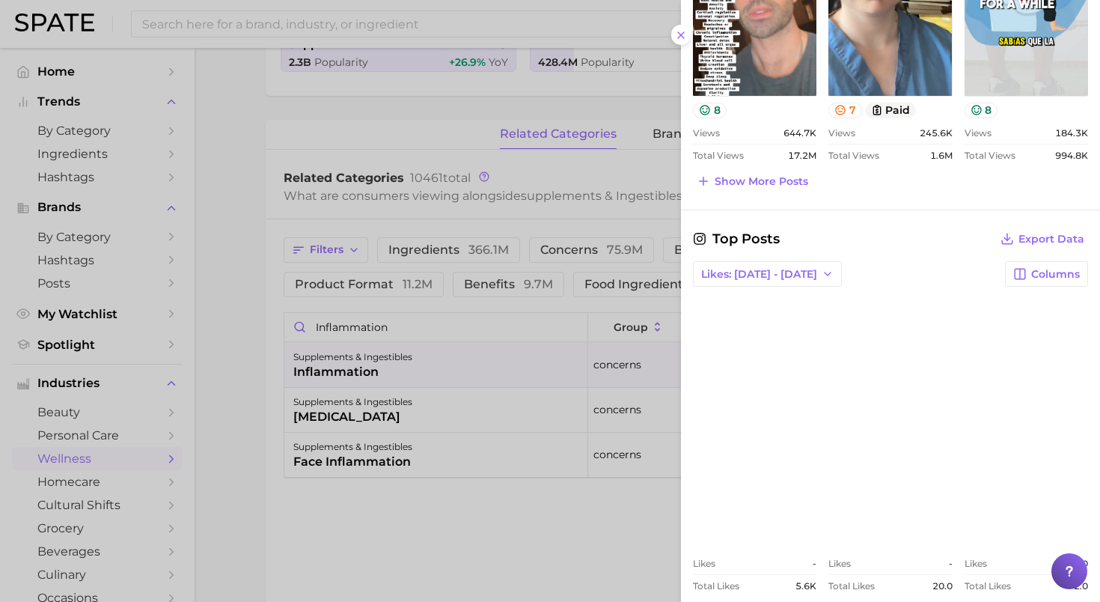
click at [507, 162] on div at bounding box center [550, 301] width 1100 height 602
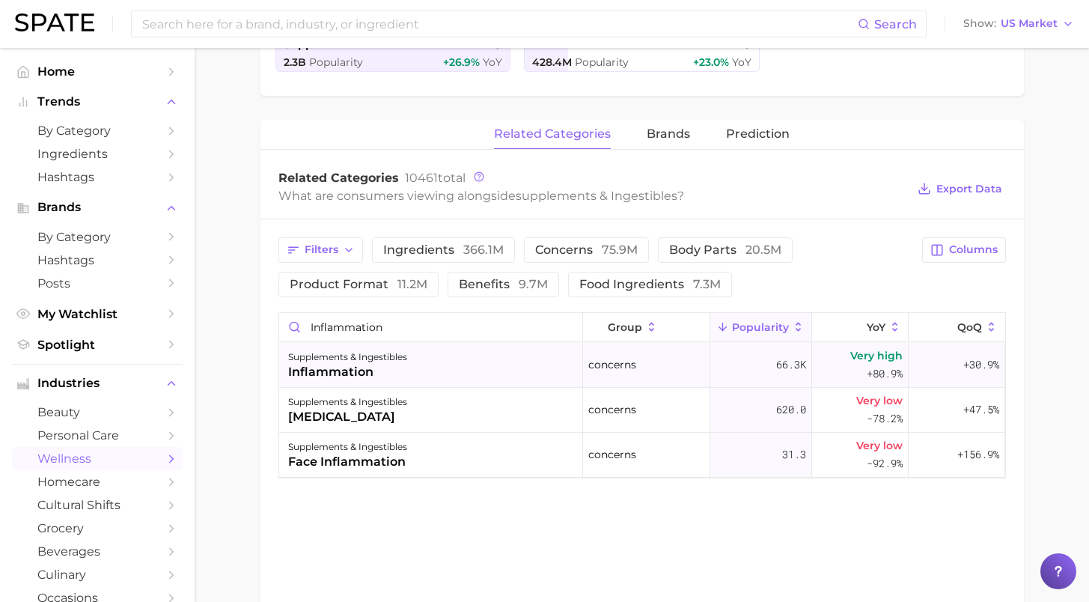
click at [520, 365] on div "supplements & ingestibles inflammation" at bounding box center [431, 365] width 304 height 45
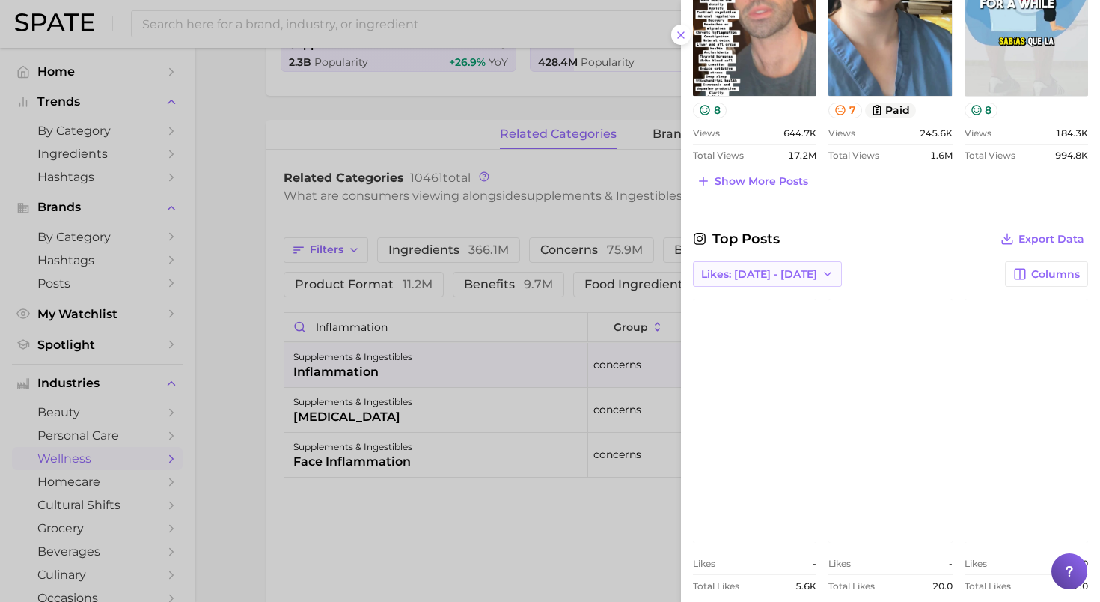
click at [762, 268] on span "Likes: Sep 28 - Oct 5" at bounding box center [759, 274] width 116 height 13
click at [752, 322] on span "Likes: Sep 21 - 28" at bounding box center [758, 328] width 116 height 13
click at [724, 435] on link "view post on Instagram" at bounding box center [754, 420] width 123 height 243
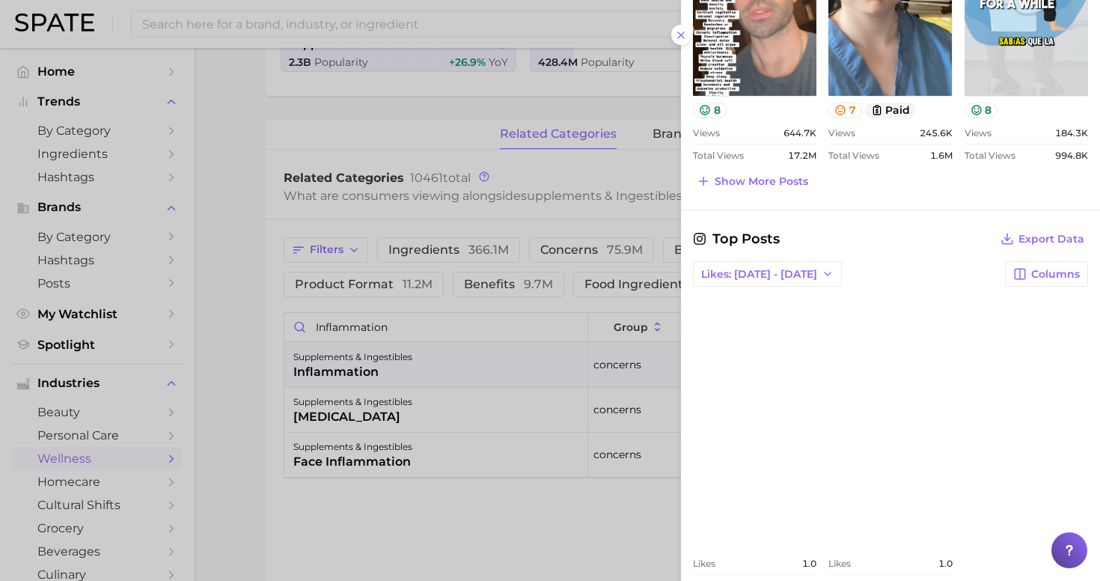
click at [890, 393] on link "view post on Instagram" at bounding box center [889, 420] width 123 height 243
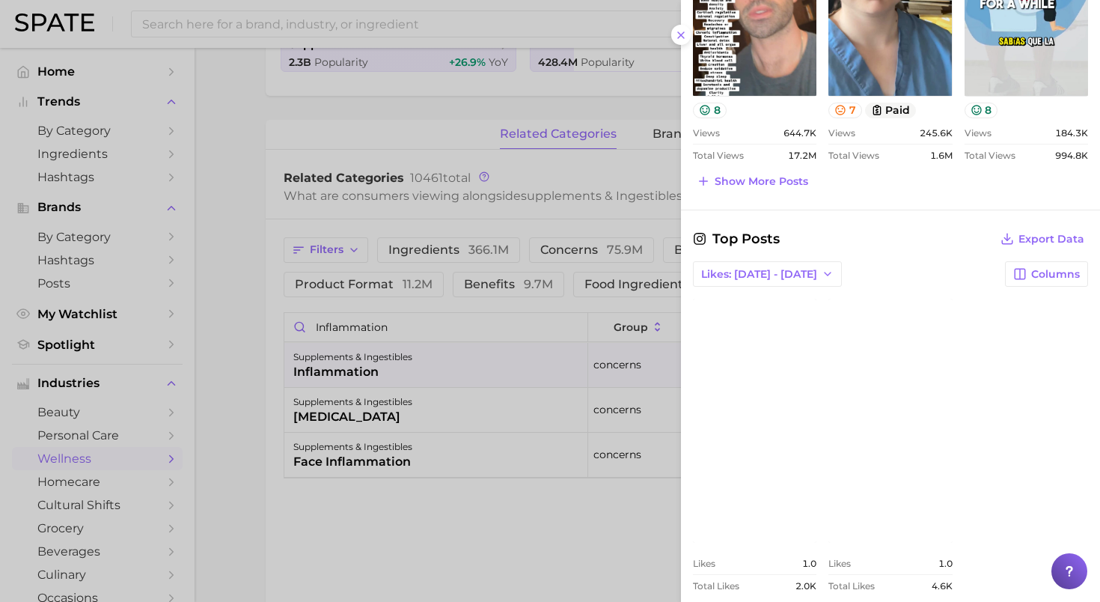
drag, startPoint x: 688, startPoint y: 31, endPoint x: 679, endPoint y: 30, distance: 9.8
click at [683, 31] on button at bounding box center [681, 35] width 20 height 20
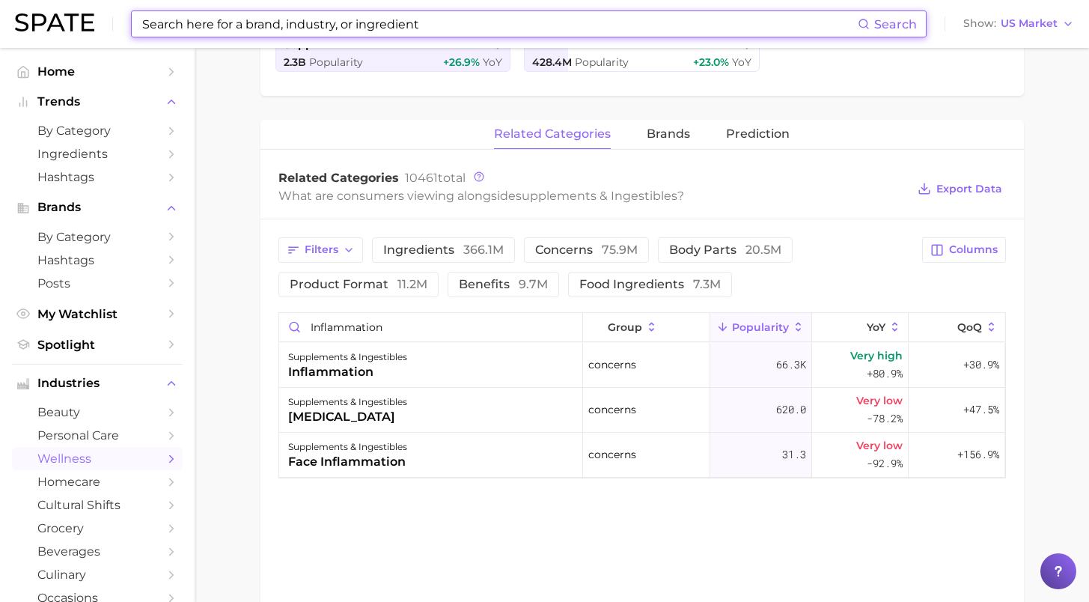
click at [680, 28] on input at bounding box center [499, 23] width 717 height 25
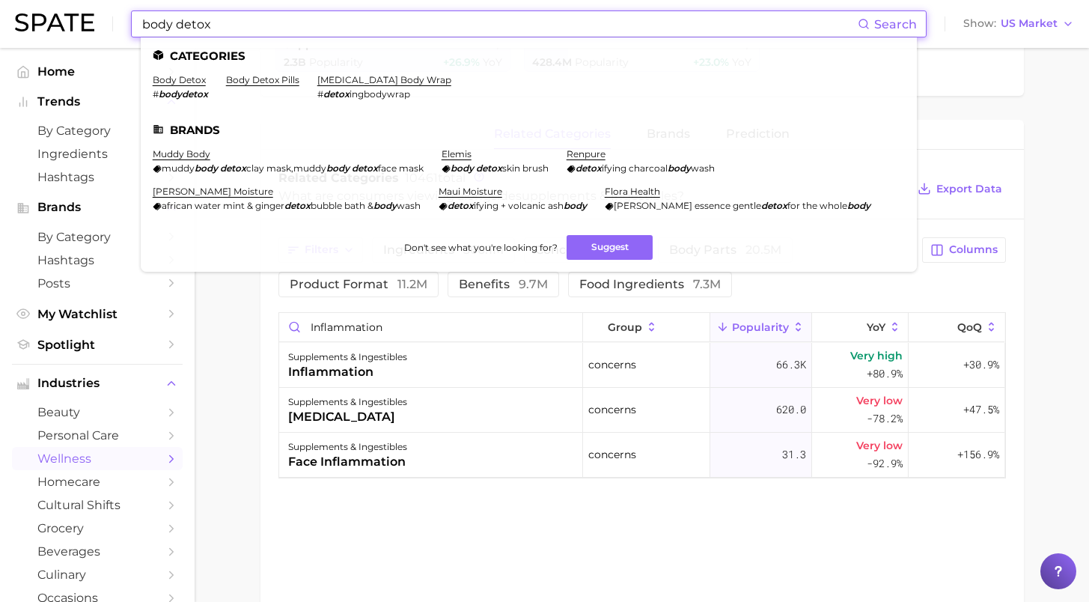
type input "body detox"
click at [177, 76] on link "body detox" at bounding box center [179, 79] width 53 height 11
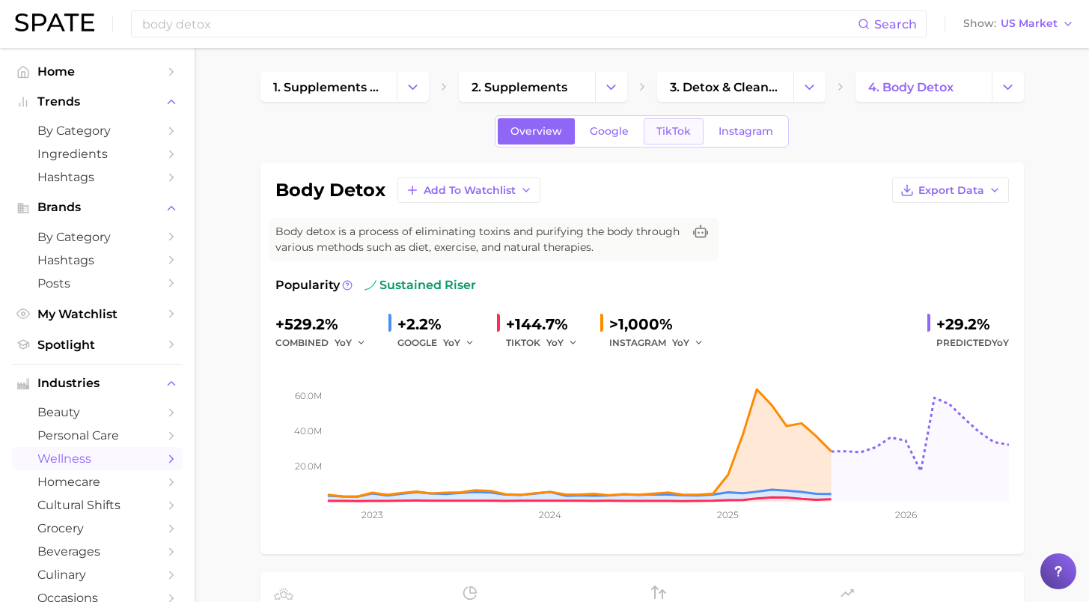
click at [670, 137] on span "TikTok" at bounding box center [673, 131] width 34 height 13
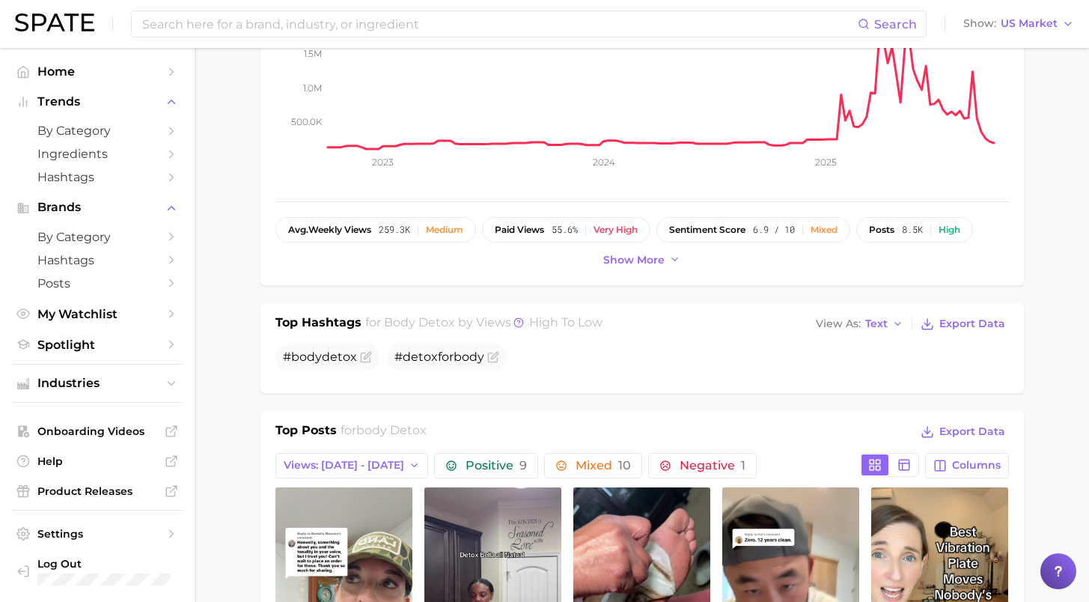
scroll to position [494, 0]
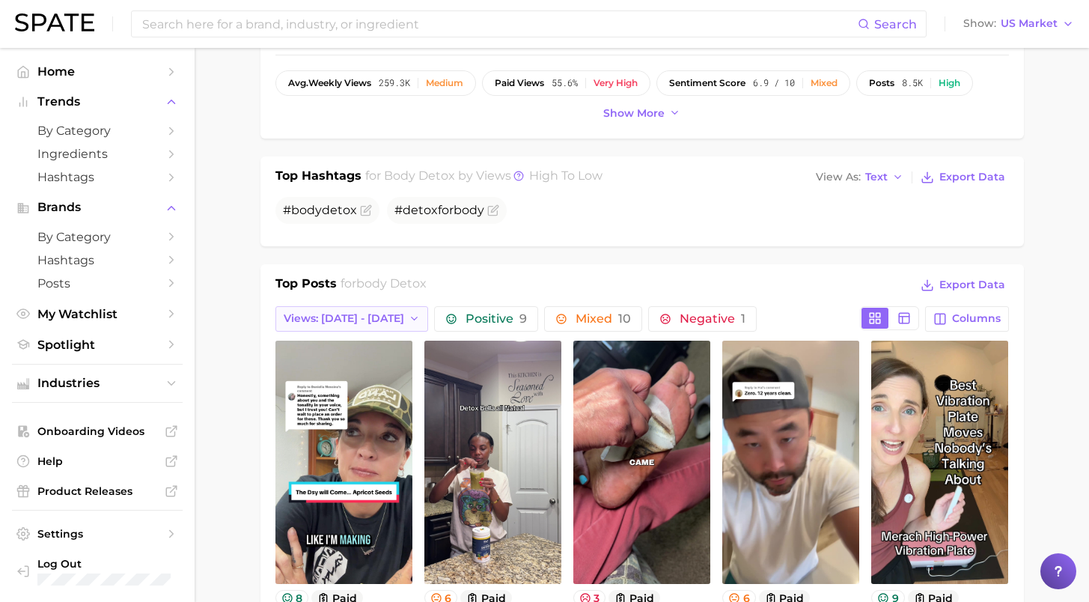
click at [373, 312] on span "Views: Sep 28 - Oct 5" at bounding box center [344, 318] width 120 height 13
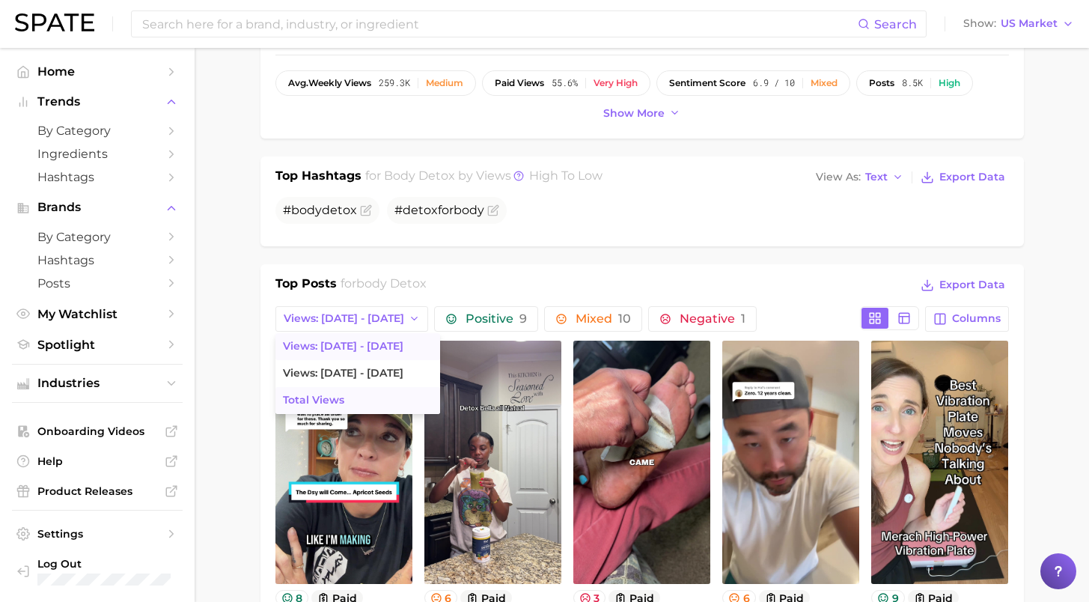
click at [361, 397] on button "Total Views" at bounding box center [357, 400] width 165 height 27
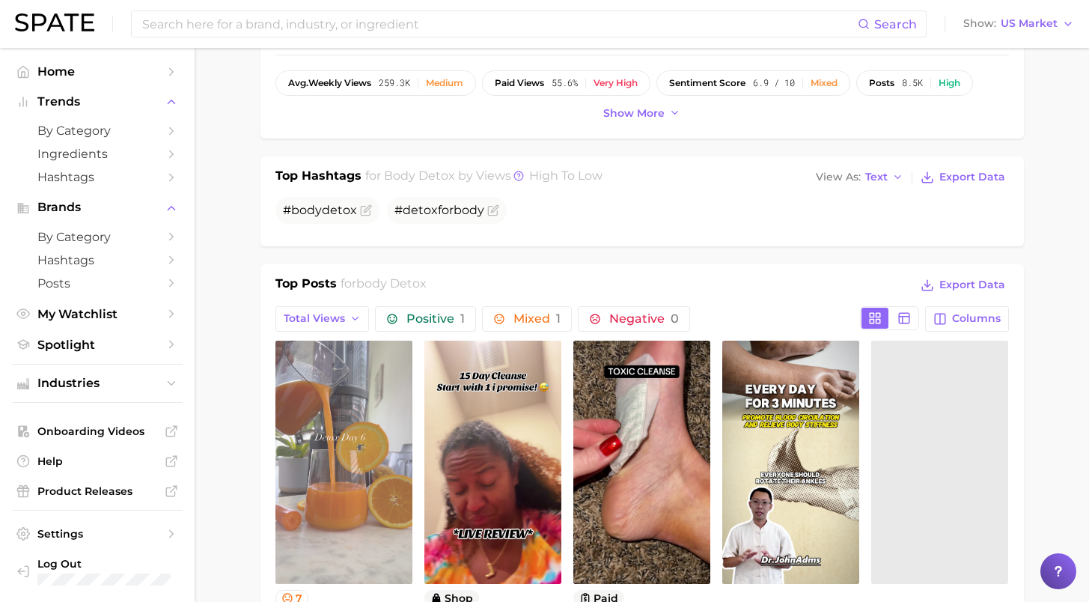
scroll to position [603, 0]
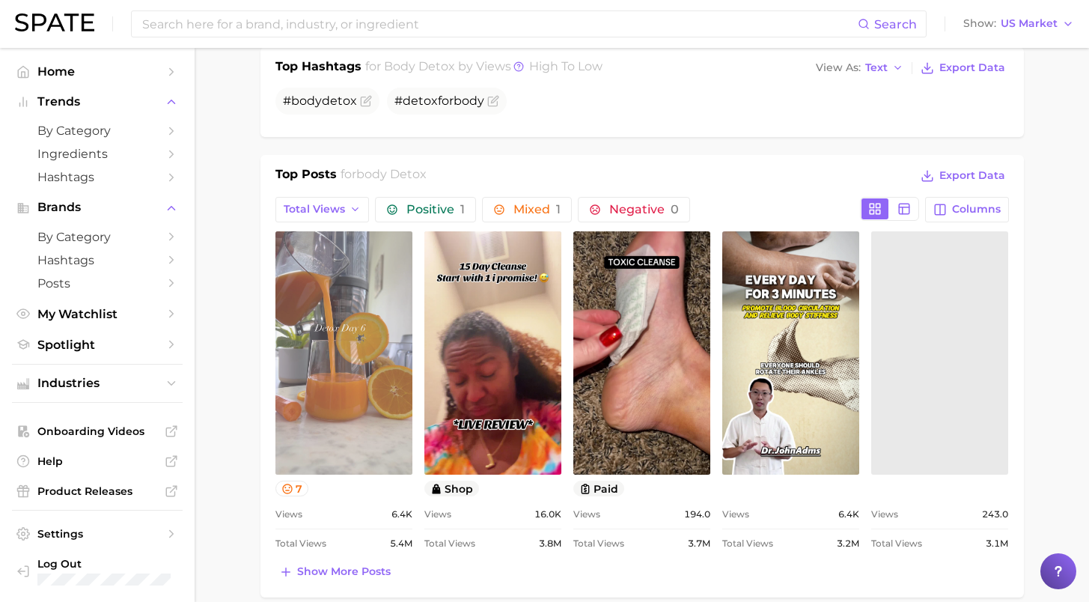
click at [341, 334] on link "view post on TikTok" at bounding box center [343, 352] width 137 height 243
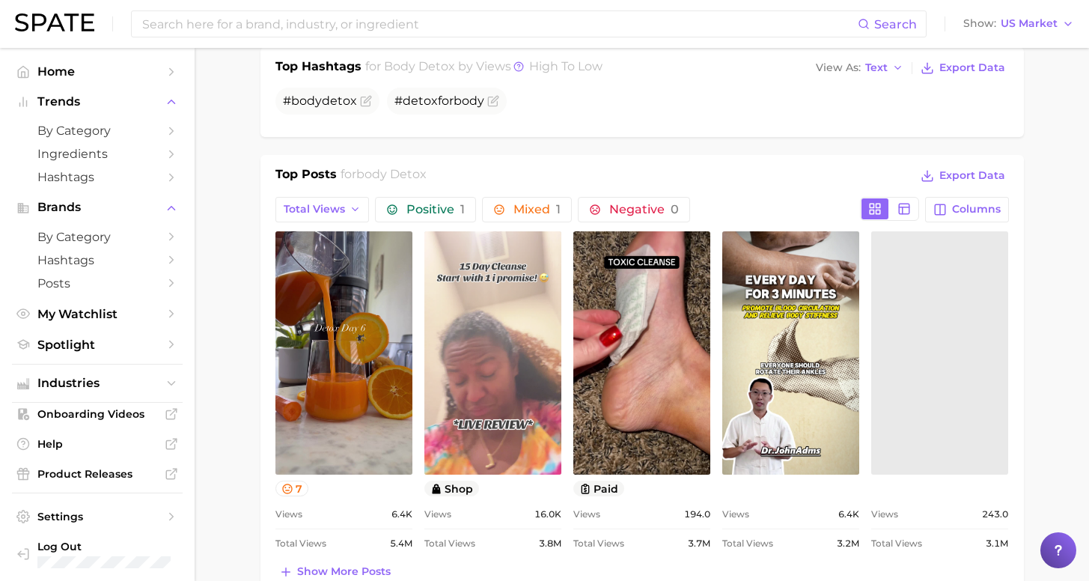
click at [526, 352] on link "view post on TikTok" at bounding box center [492, 352] width 137 height 243
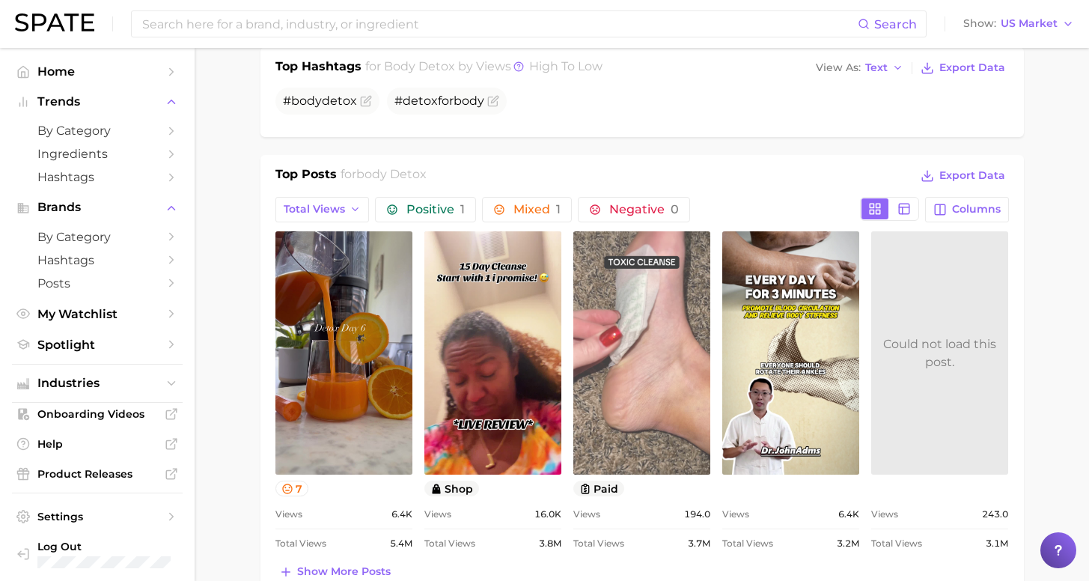
click at [649, 359] on link "view post on TikTok" at bounding box center [641, 352] width 137 height 243
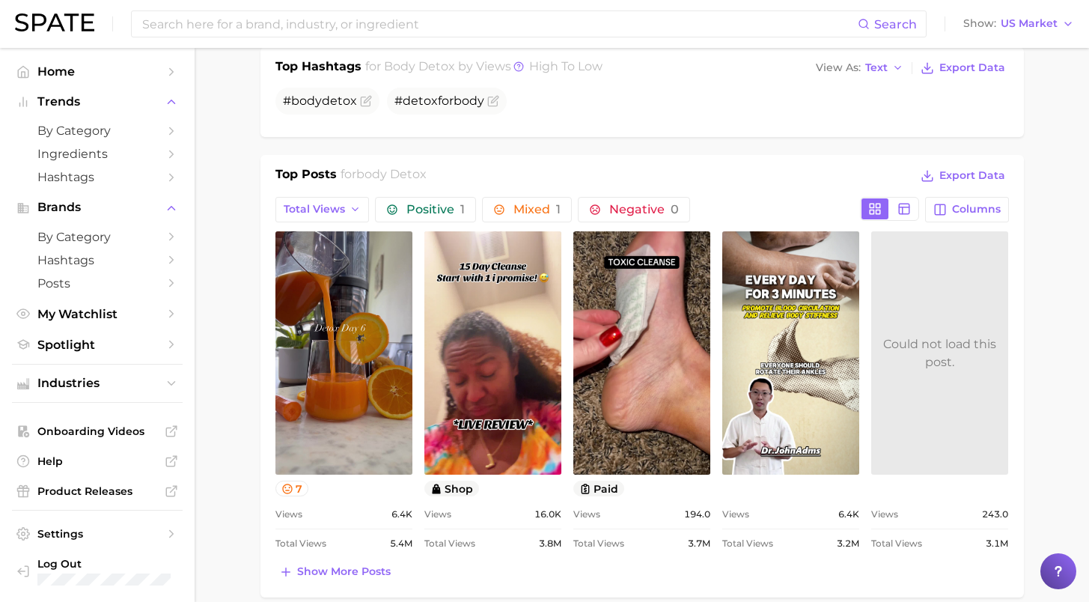
scroll to position [0, 0]
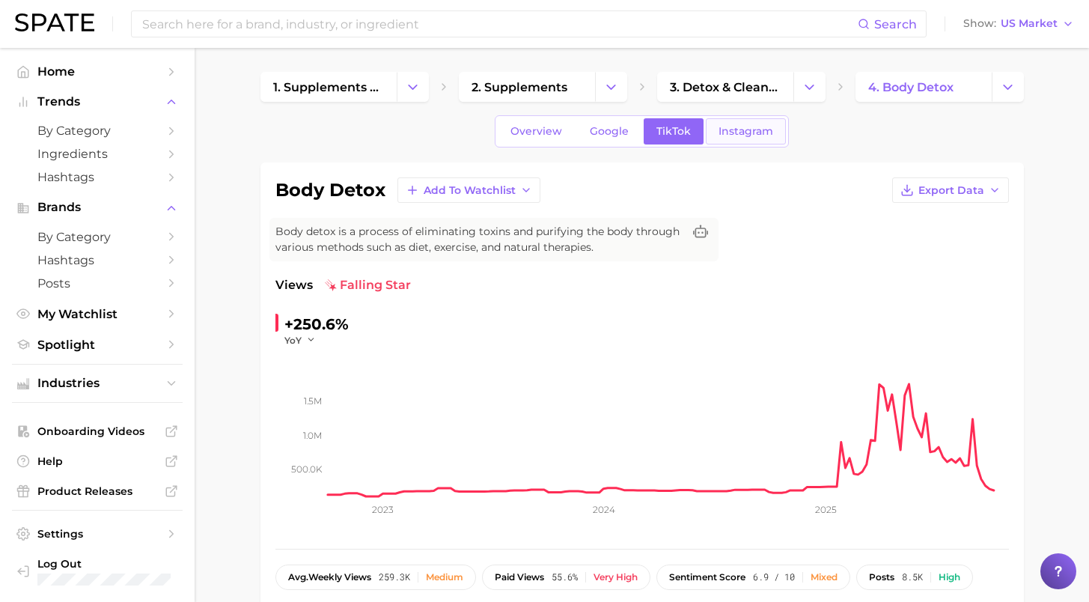
click at [742, 131] on span "Instagram" at bounding box center [745, 131] width 55 height 13
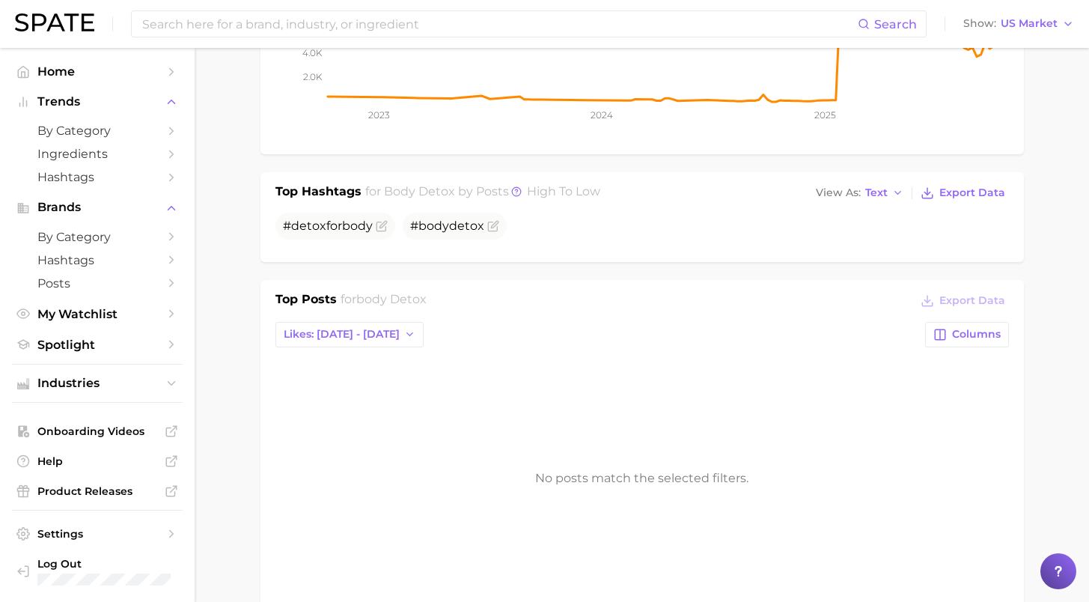
scroll to position [522, 0]
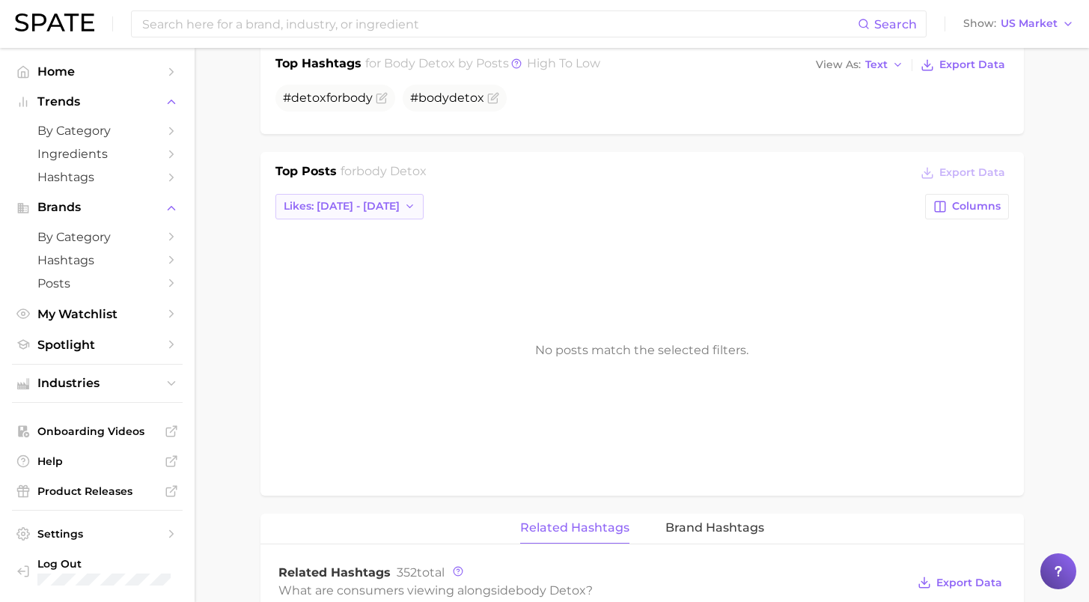
click at [394, 195] on button "Likes: Sep 28 - Oct 5" at bounding box center [349, 206] width 149 height 25
click at [360, 295] on button "Total Likes" at bounding box center [357, 288] width 165 height 27
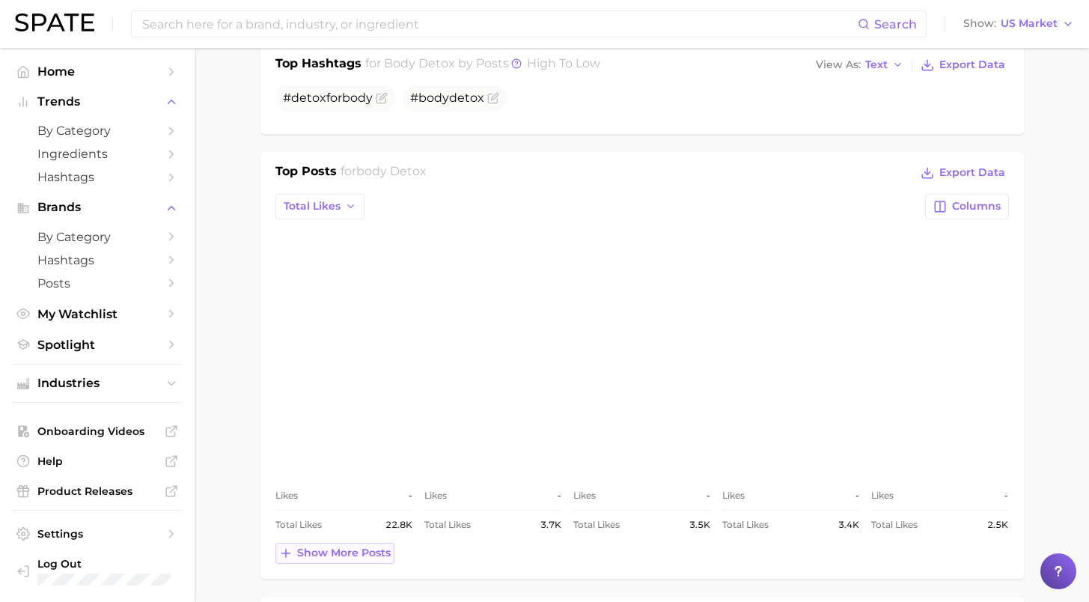
click at [361, 550] on span "Show more posts" at bounding box center [344, 552] width 94 height 13
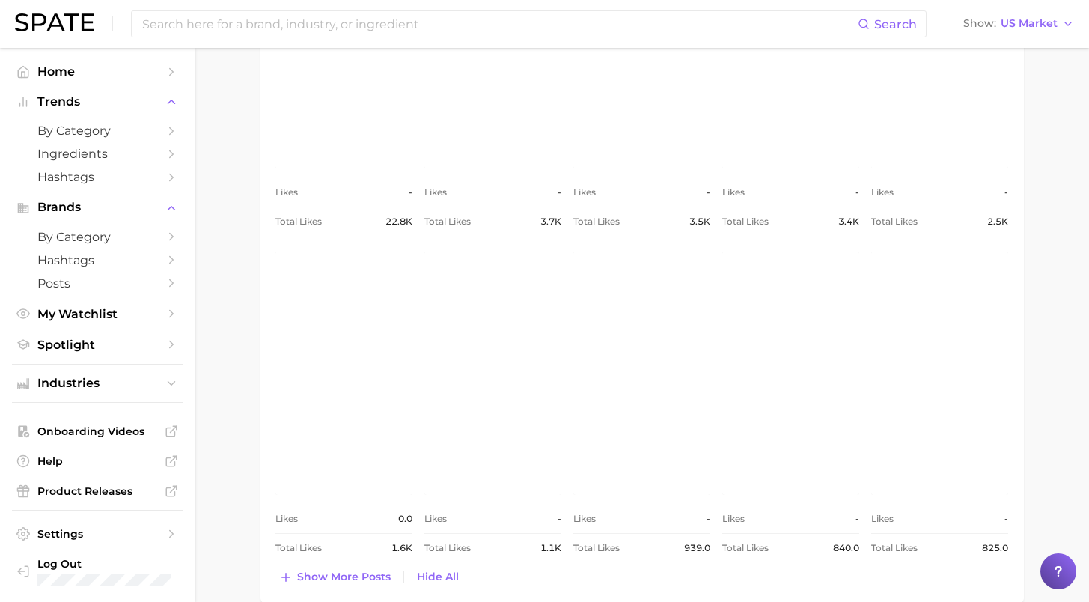
scroll to position [965, 0]
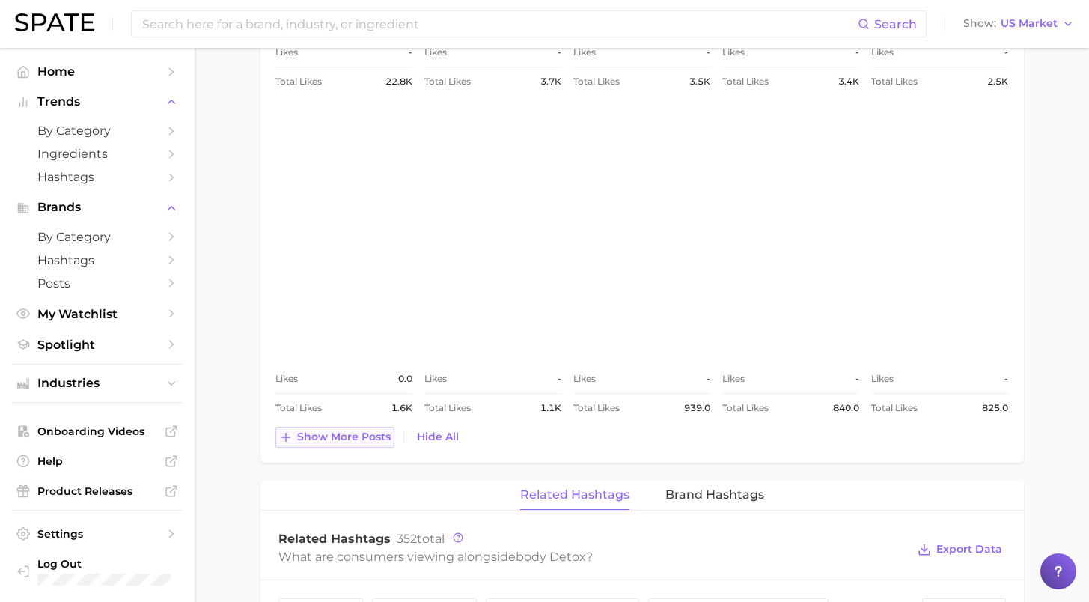
click at [308, 436] on span "Show more posts" at bounding box center [344, 436] width 94 height 13
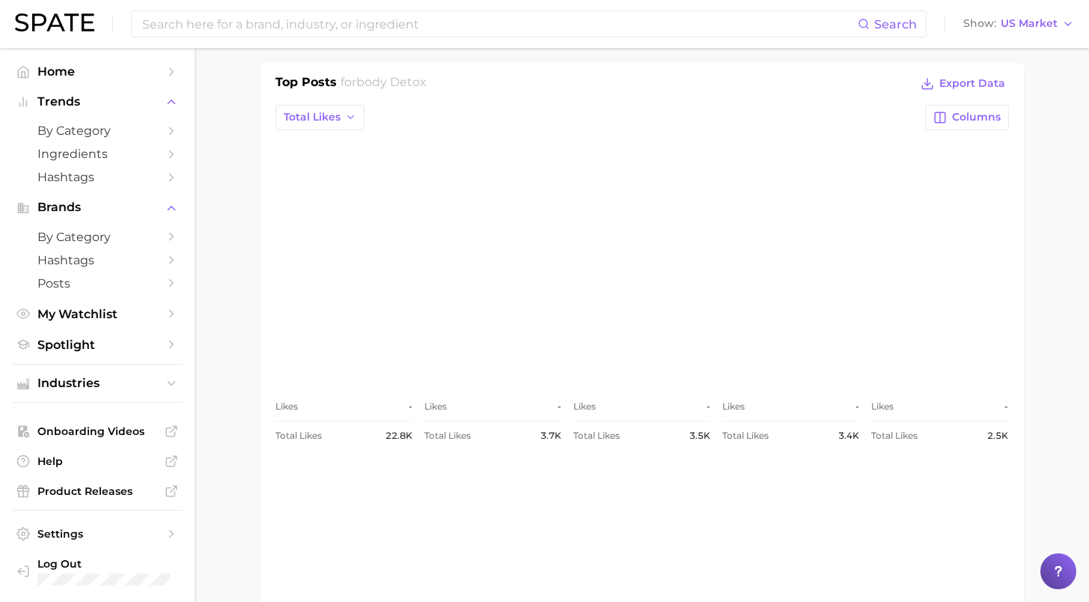
scroll to position [592, 0]
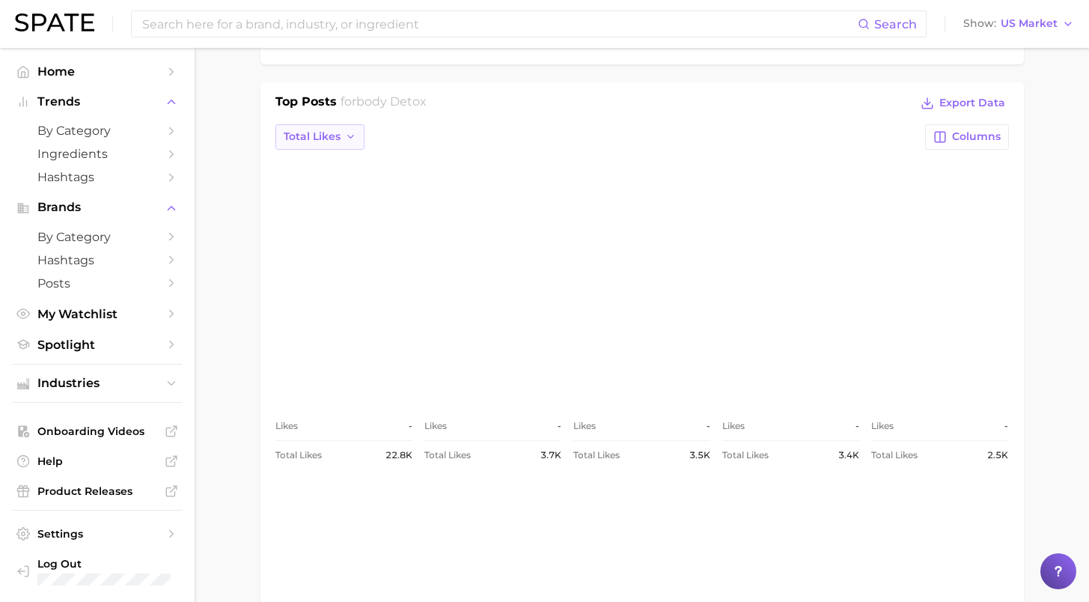
click at [303, 132] on span "Total Likes" at bounding box center [312, 136] width 57 height 13
click at [376, 181] on button "Likes: Sep 21 - 28" at bounding box center [357, 191] width 165 height 27
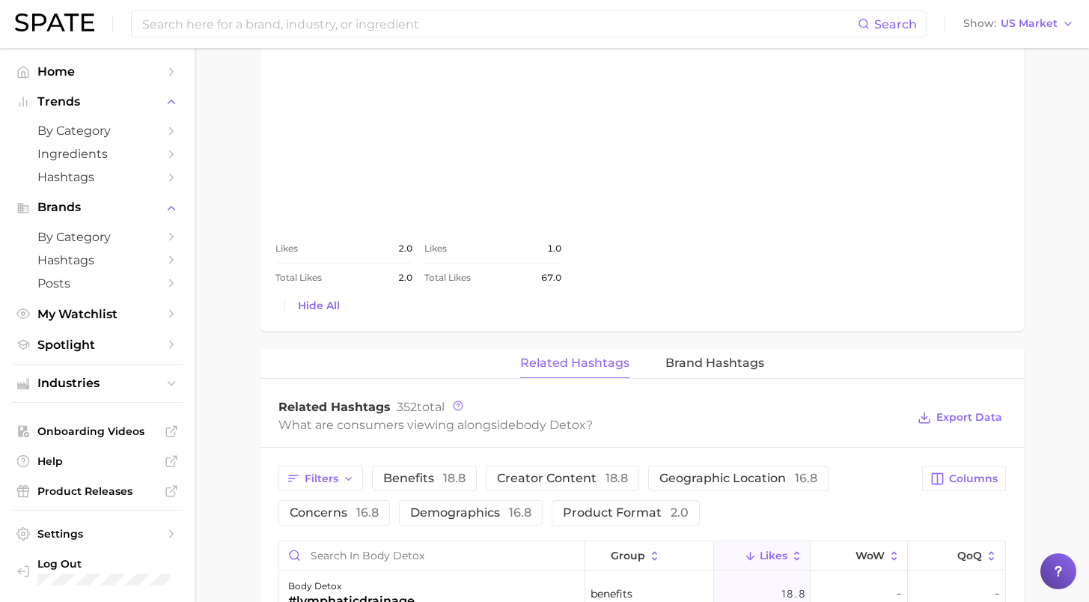
scroll to position [251, 0]
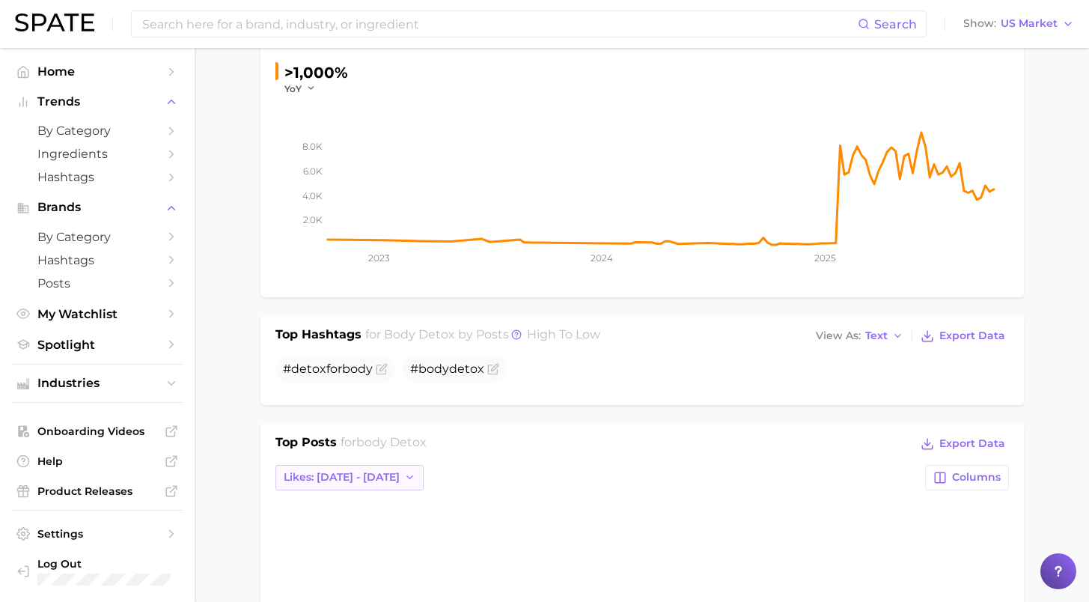
click at [404, 480] on icon "button" at bounding box center [410, 477] width 12 height 12
click at [397, 560] on button "Total Likes" at bounding box center [357, 558] width 165 height 27
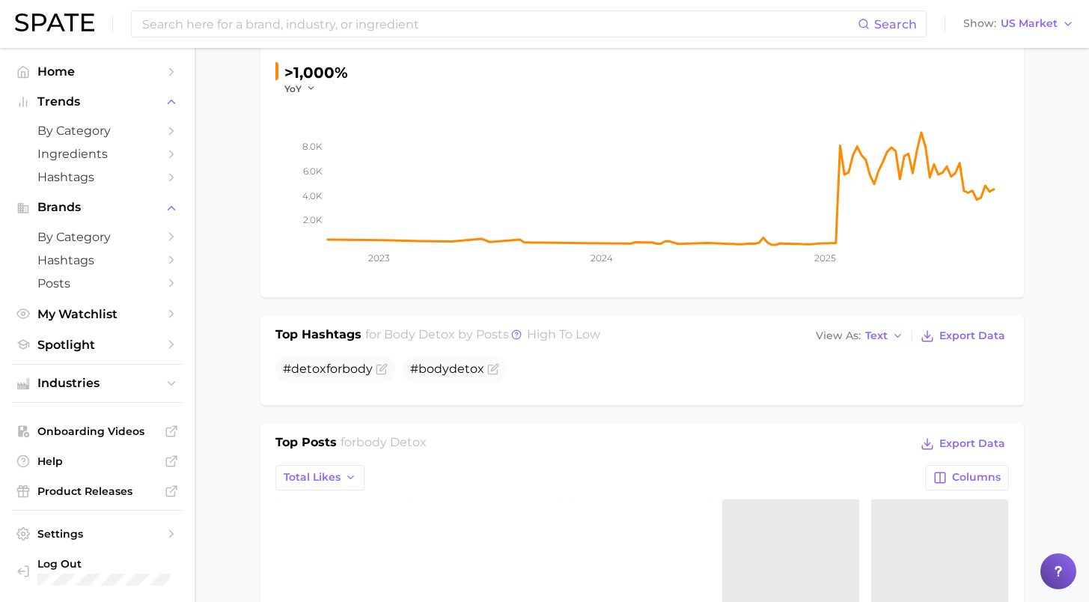
scroll to position [296, 0]
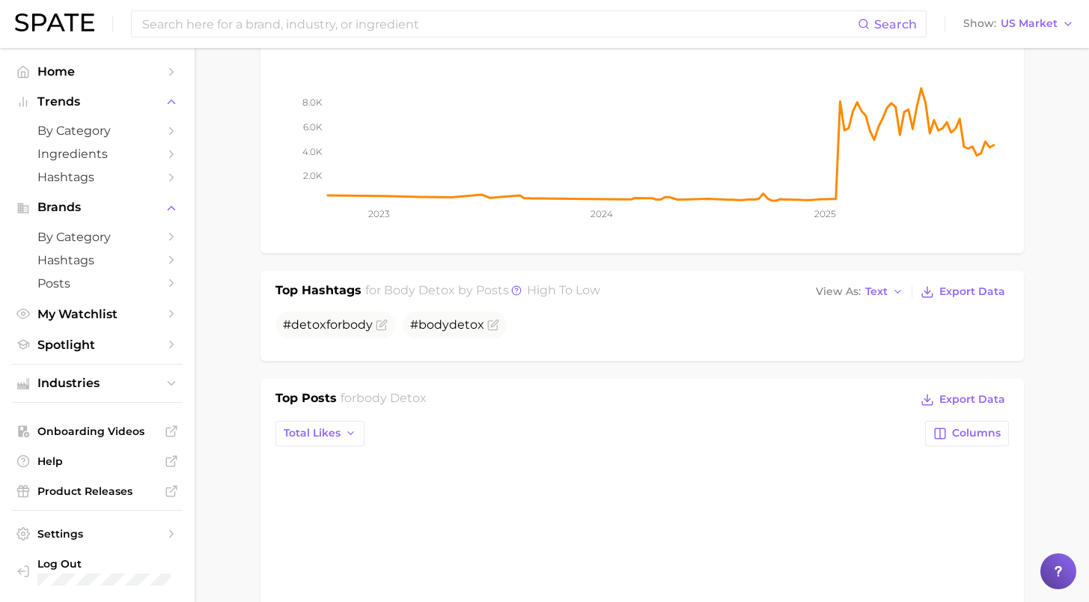
click at [367, 529] on link "view post on Instagram" at bounding box center [343, 576] width 137 height 243
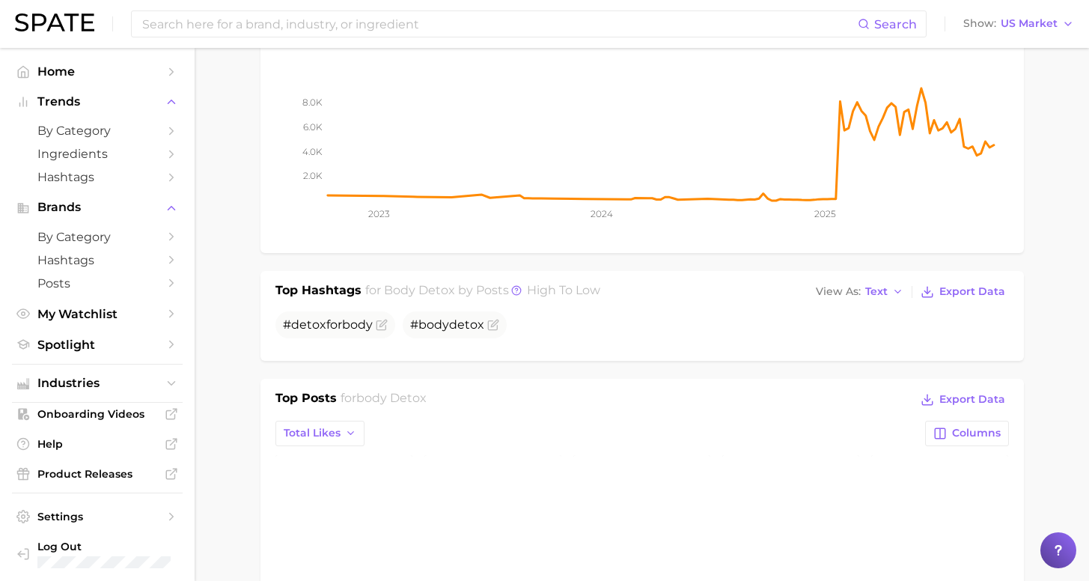
click at [474, 515] on link "view post on Instagram" at bounding box center [492, 576] width 137 height 243
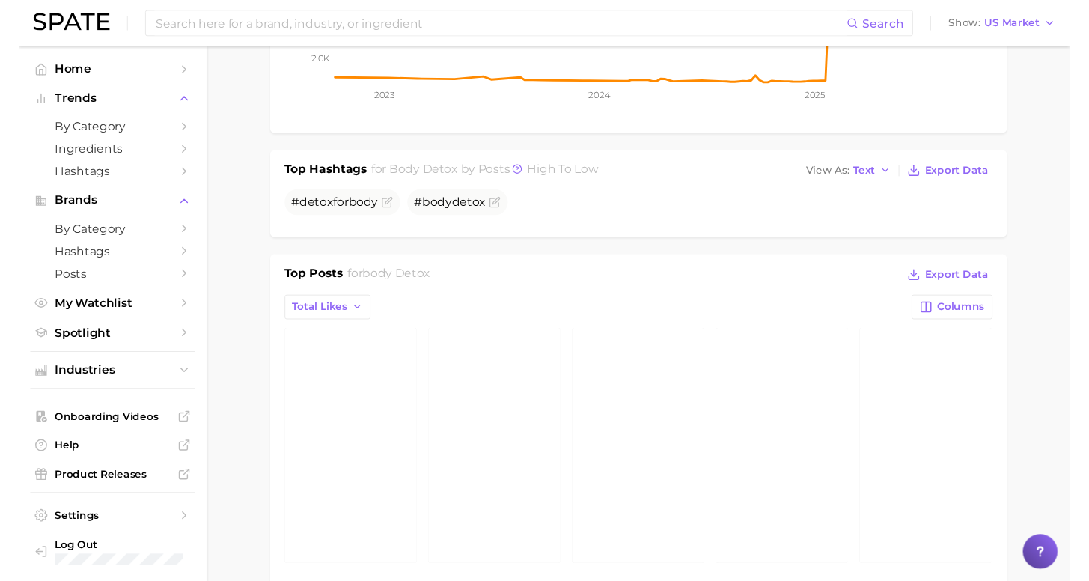
scroll to position [889, 0]
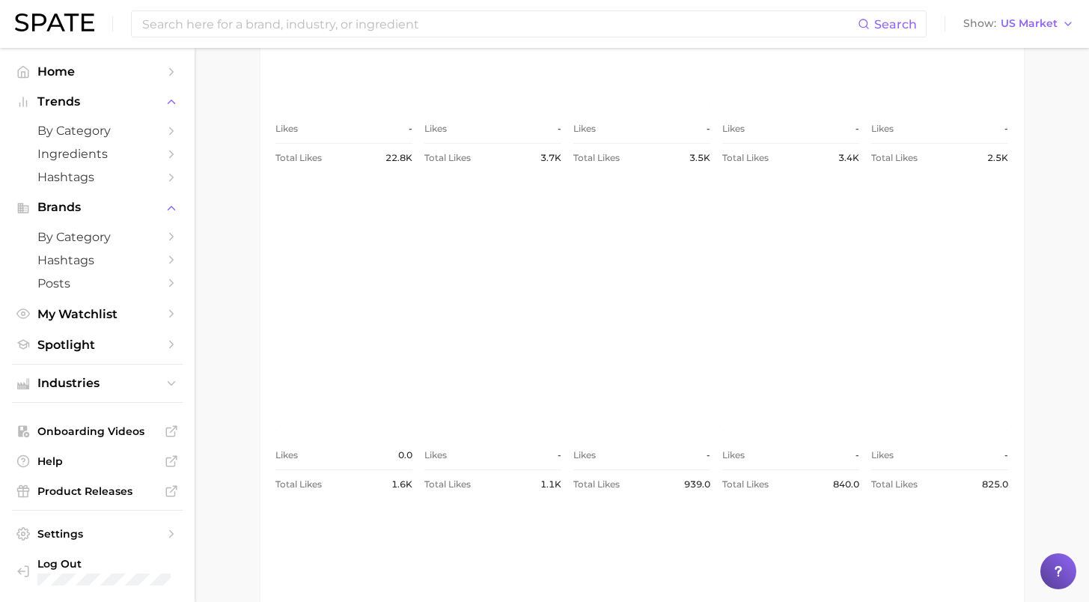
click at [672, 343] on link "view post on Instagram" at bounding box center [641, 309] width 137 height 243
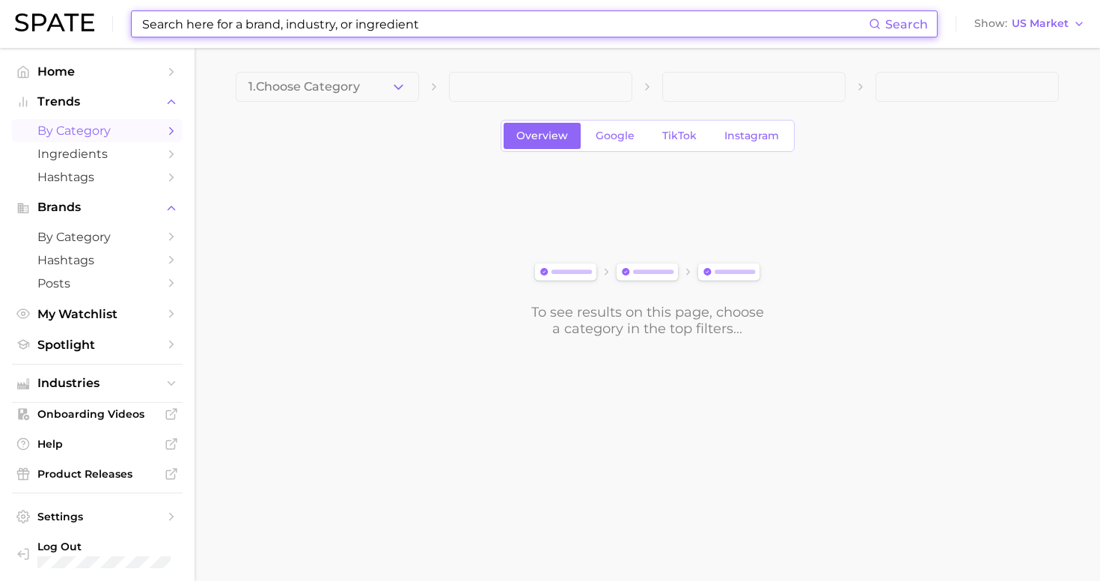
click at [456, 26] on input at bounding box center [505, 23] width 728 height 25
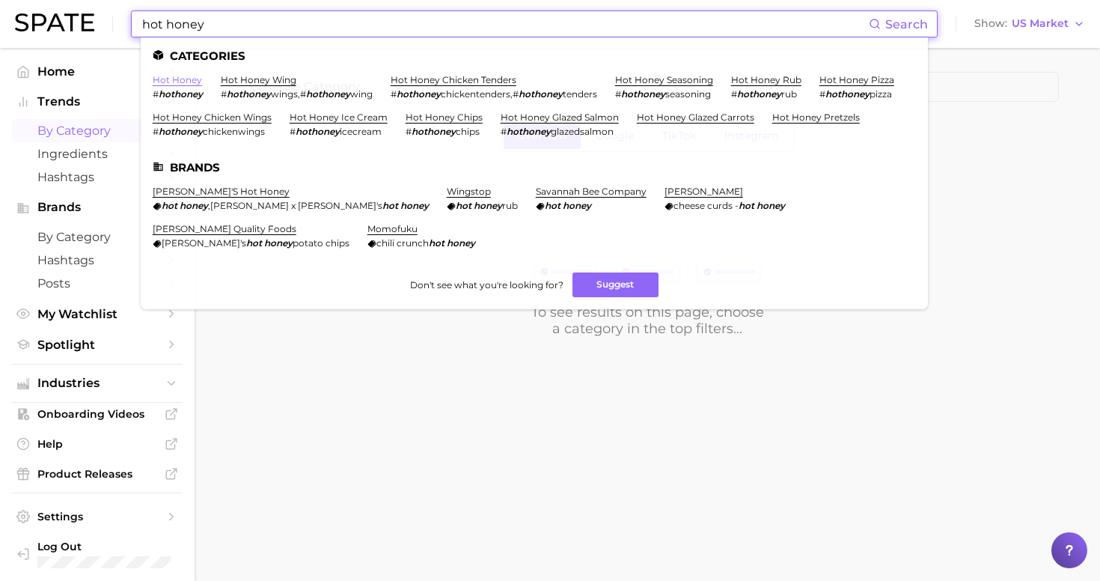
type input "hot honey"
click at [187, 79] on link "hot honey" at bounding box center [177, 79] width 49 height 11
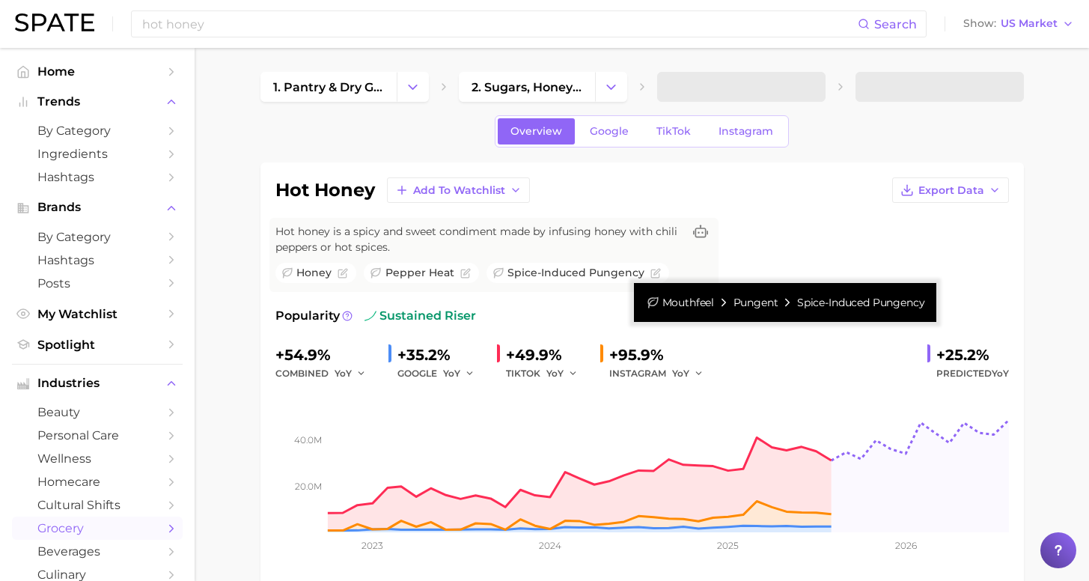
scroll to position [267, 0]
